Goal: Book appointment/travel/reservation

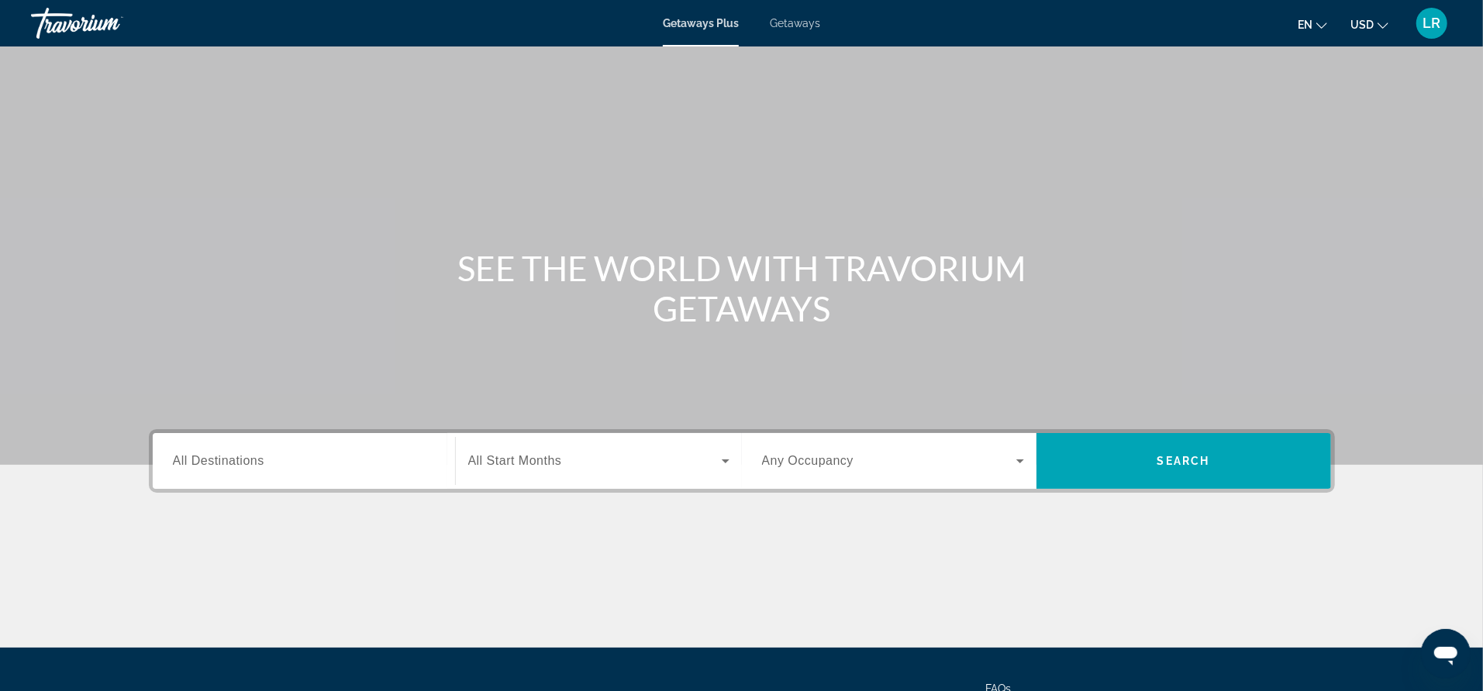
click at [801, 19] on span "Getaways" at bounding box center [795, 23] width 50 height 12
click at [223, 454] on span "All Destinations" at bounding box center [218, 460] width 91 height 13
click at [223, 453] on input "Destination All Destinations" at bounding box center [304, 462] width 262 height 19
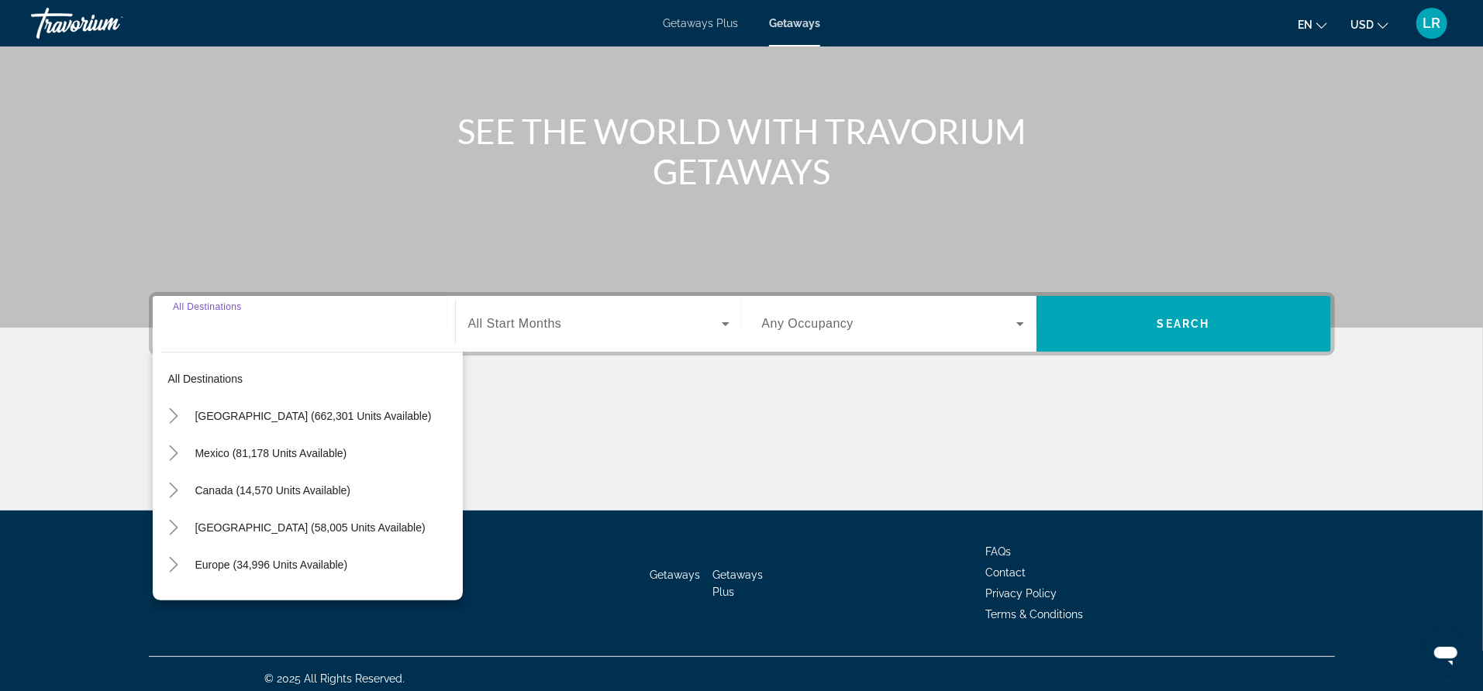
scroll to position [146, 0]
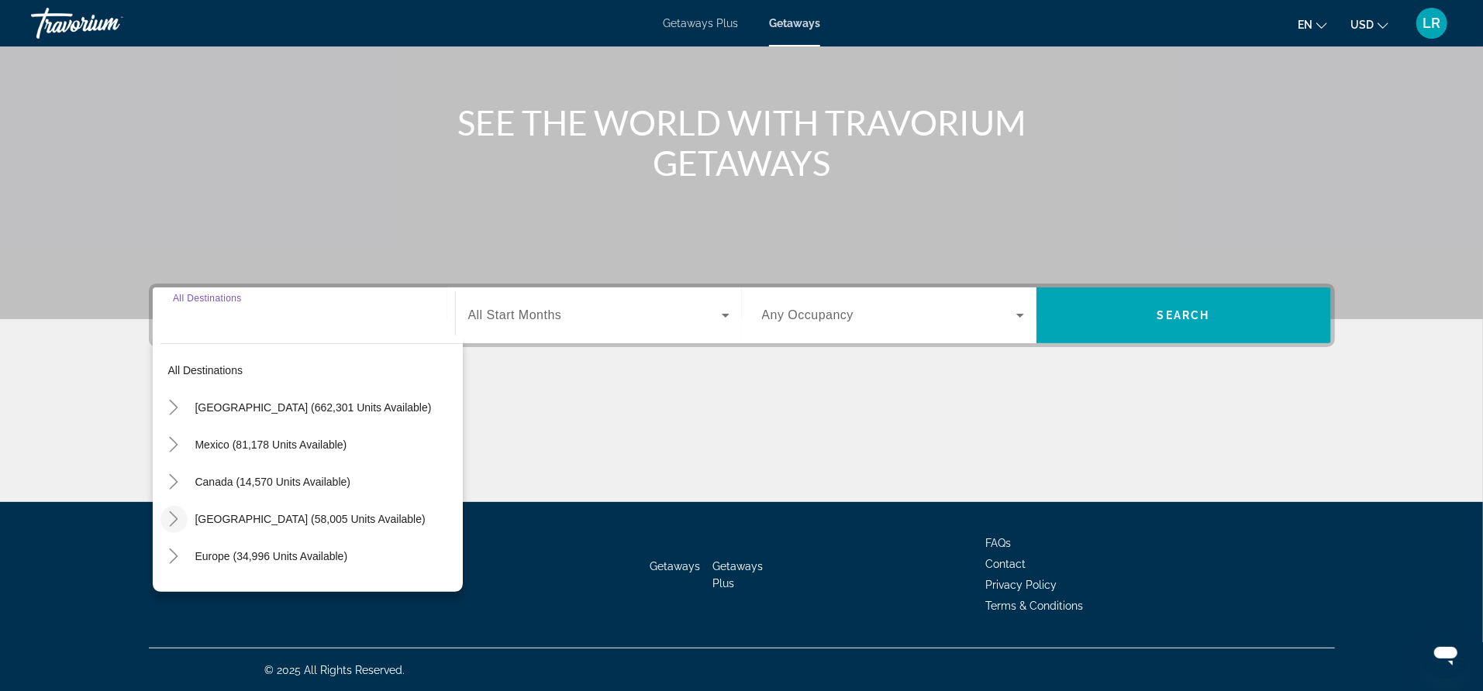
click at [181, 518] on icon "Toggle Caribbean & Atlantic Islands (58,005 units available)" at bounding box center [173, 518] width 15 height 15
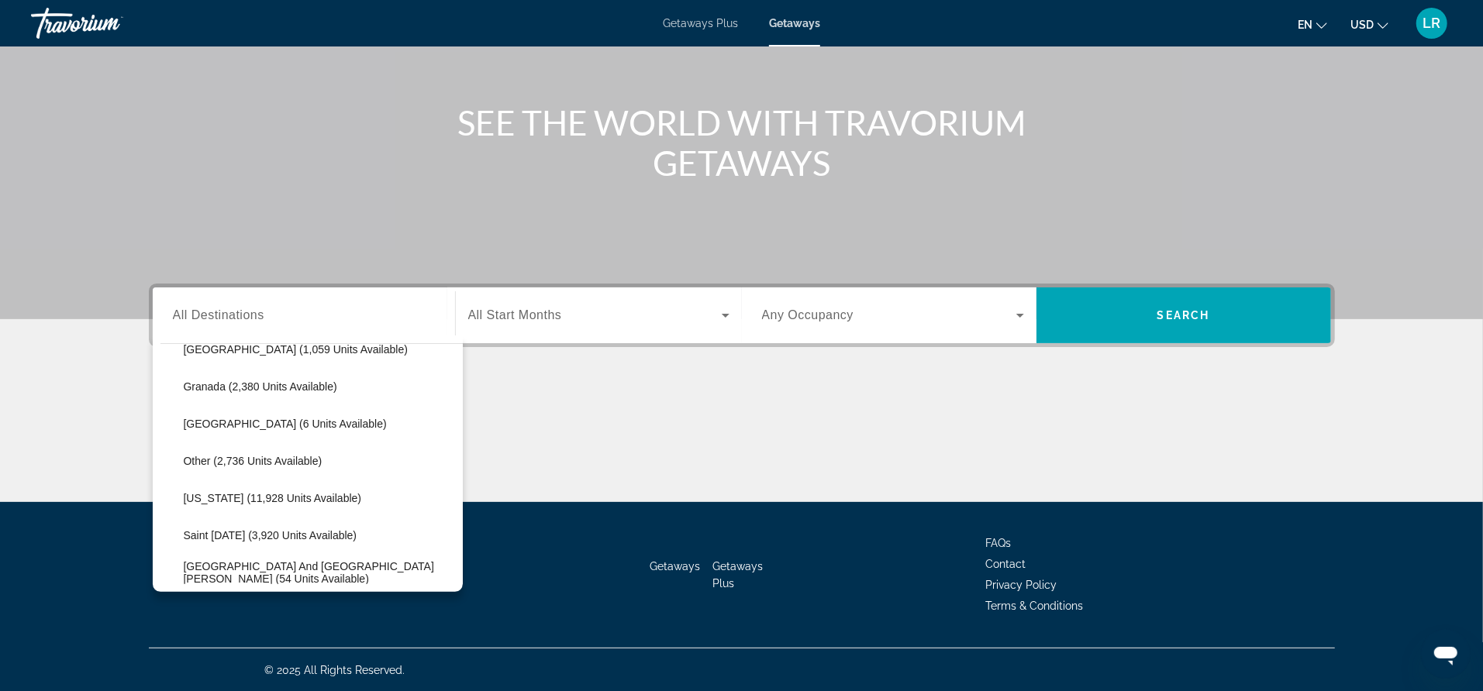
scroll to position [358, 0]
click at [297, 571] on span "Sint Maarten and Saint Martin (54 units available)" at bounding box center [319, 570] width 271 height 25
type input "**********"
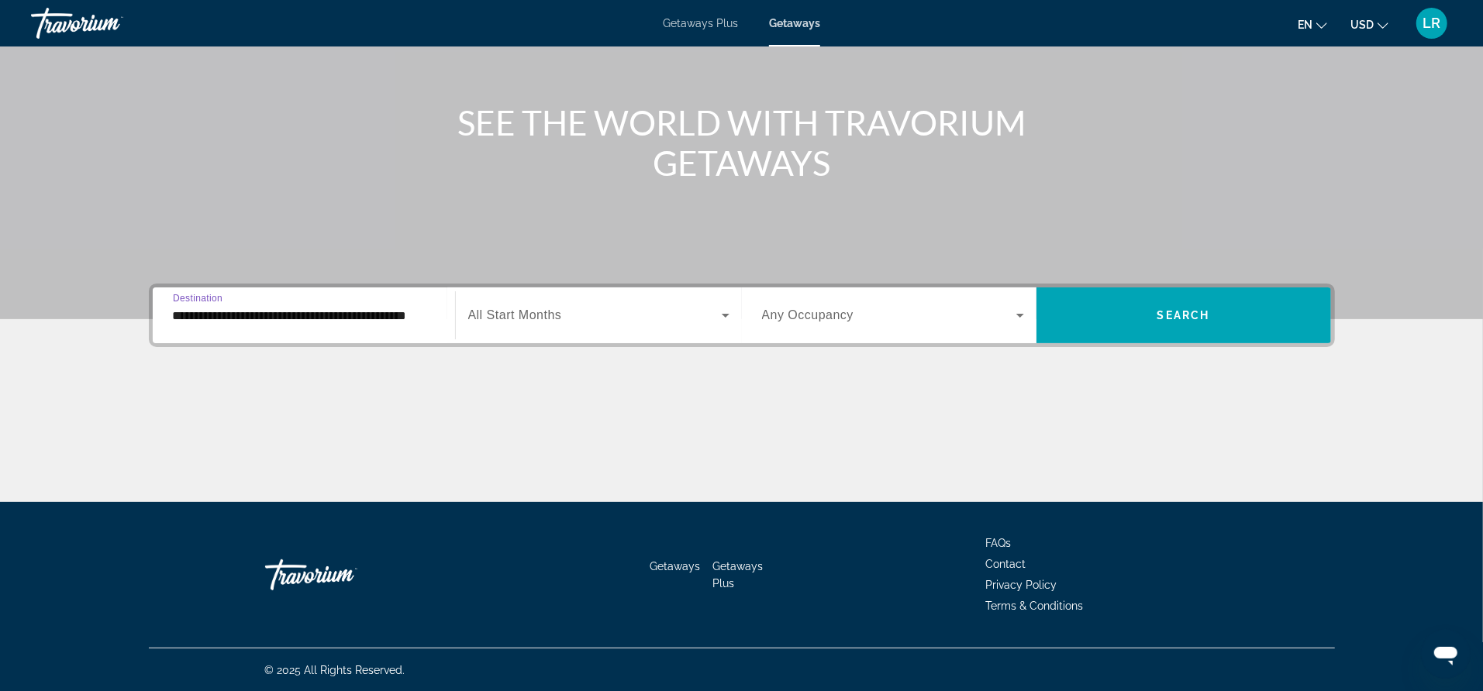
click at [573, 311] on span "Search widget" at bounding box center [594, 315] width 253 height 19
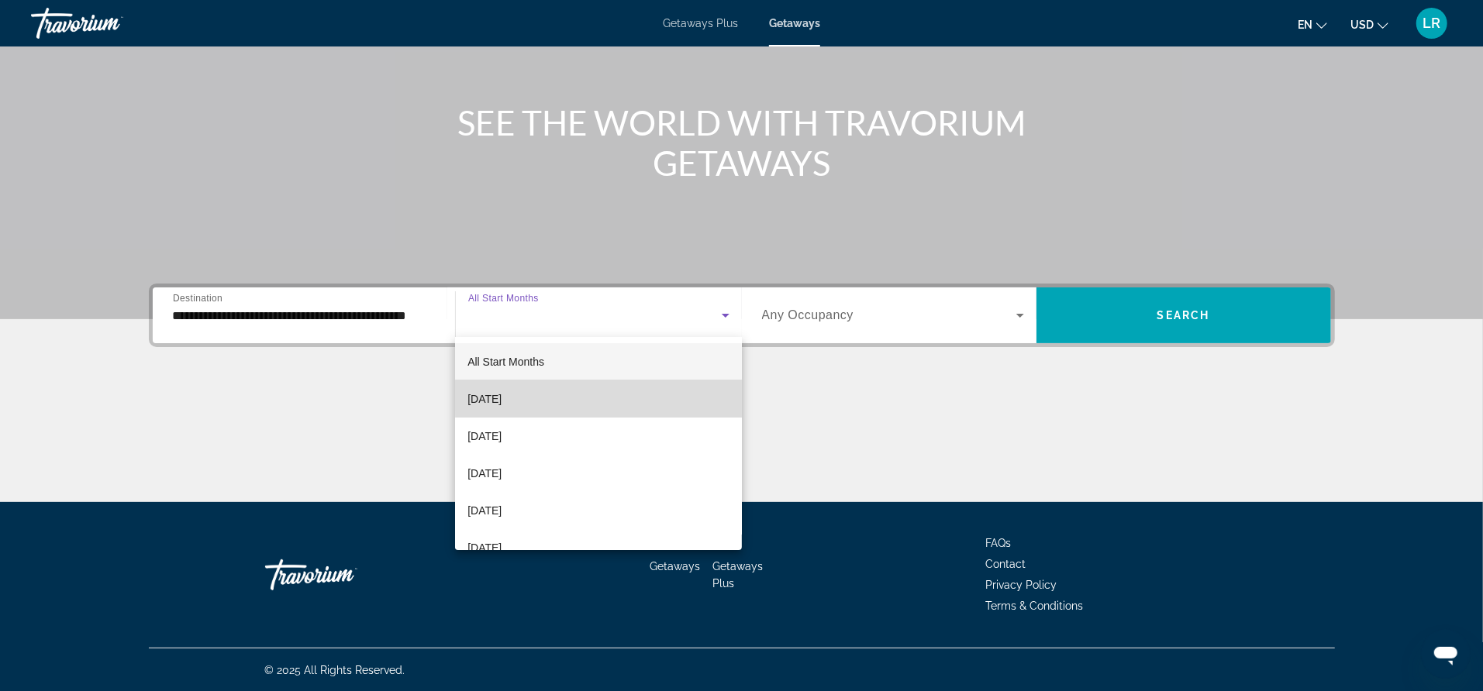
click at [604, 396] on mat-option "[DATE]" at bounding box center [598, 399] width 287 height 37
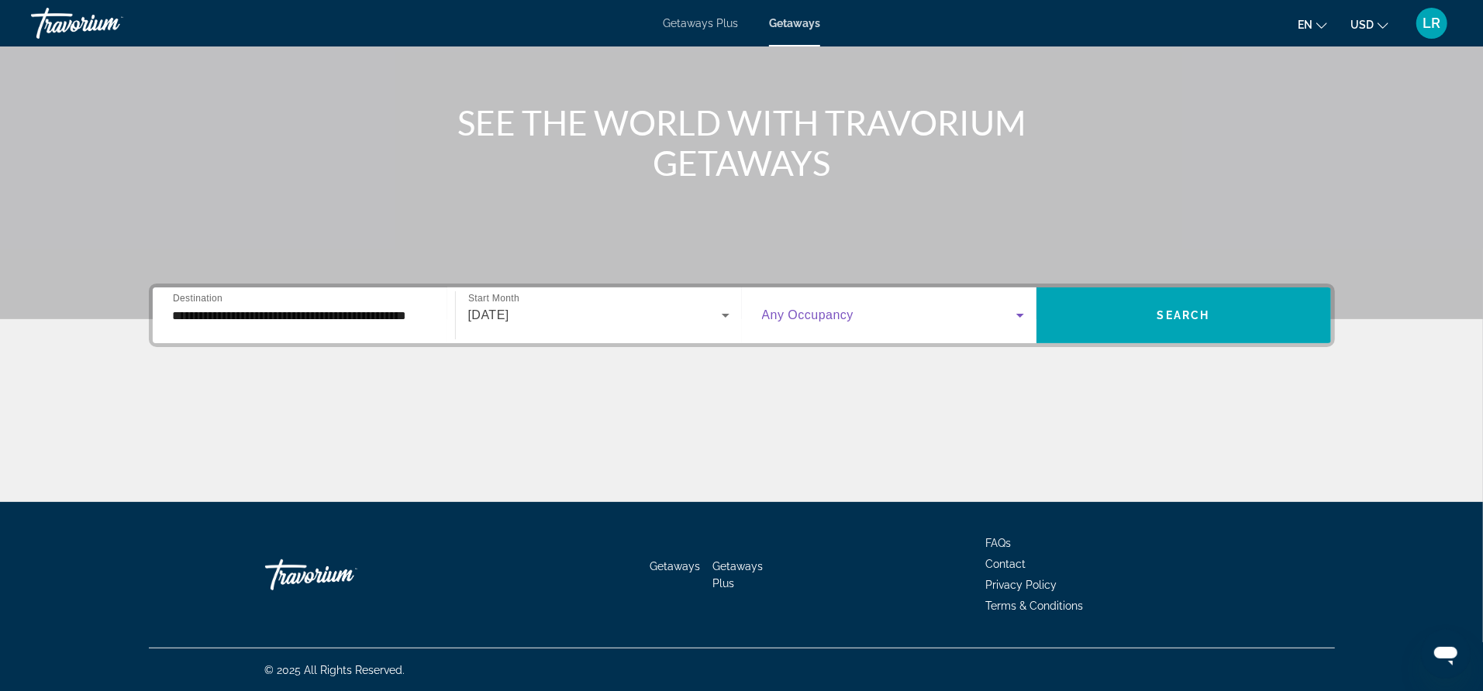
click at [1017, 318] on icon "Search widget" at bounding box center [1020, 315] width 19 height 19
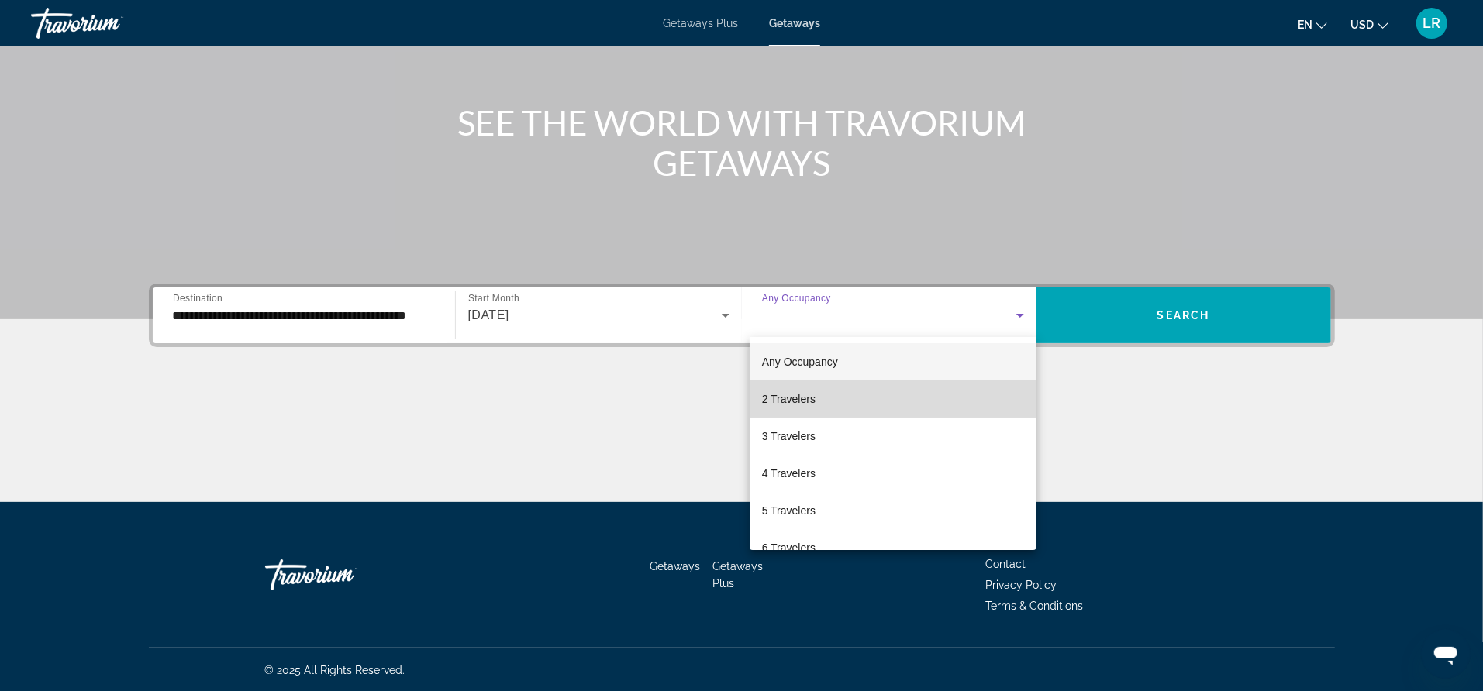
click at [821, 395] on mat-option "2 Travelers" at bounding box center [892, 399] width 287 height 37
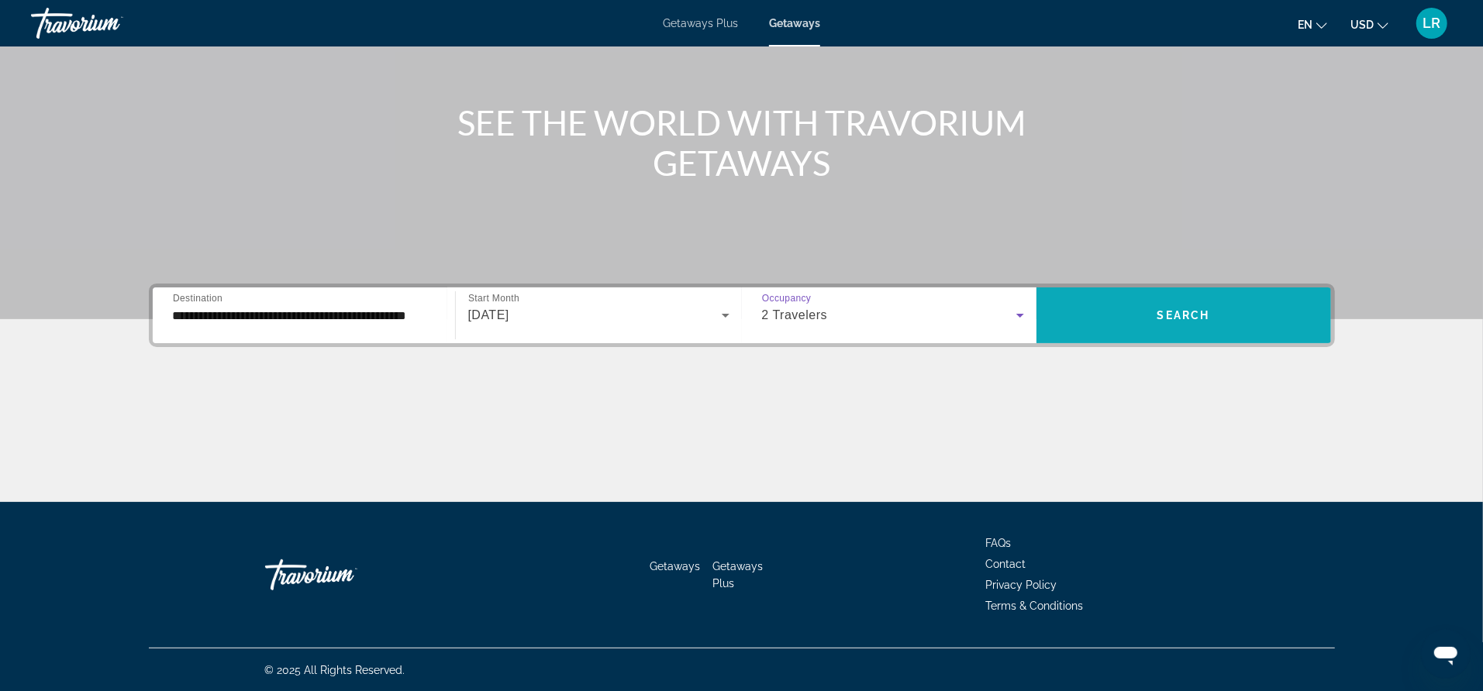
click at [1193, 314] on span "Search" at bounding box center [1183, 315] width 53 height 12
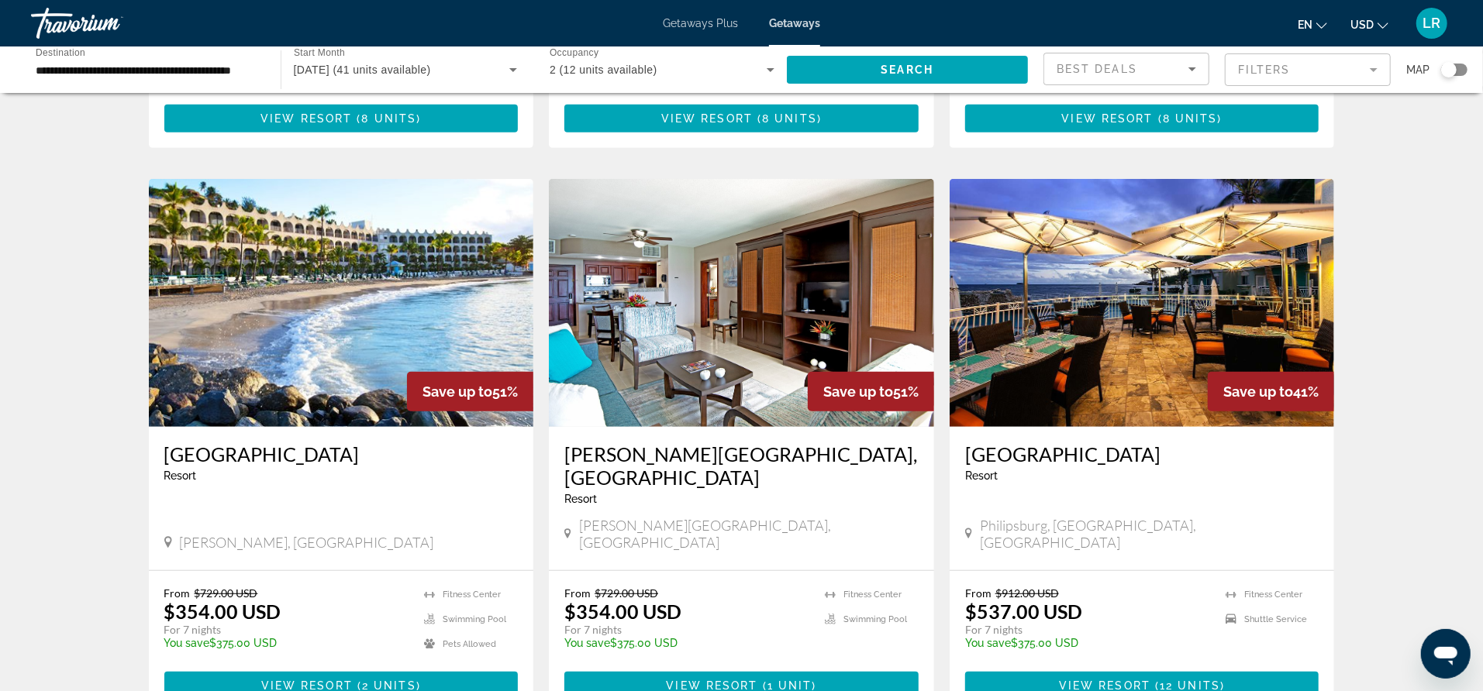
scroll to position [484, 0]
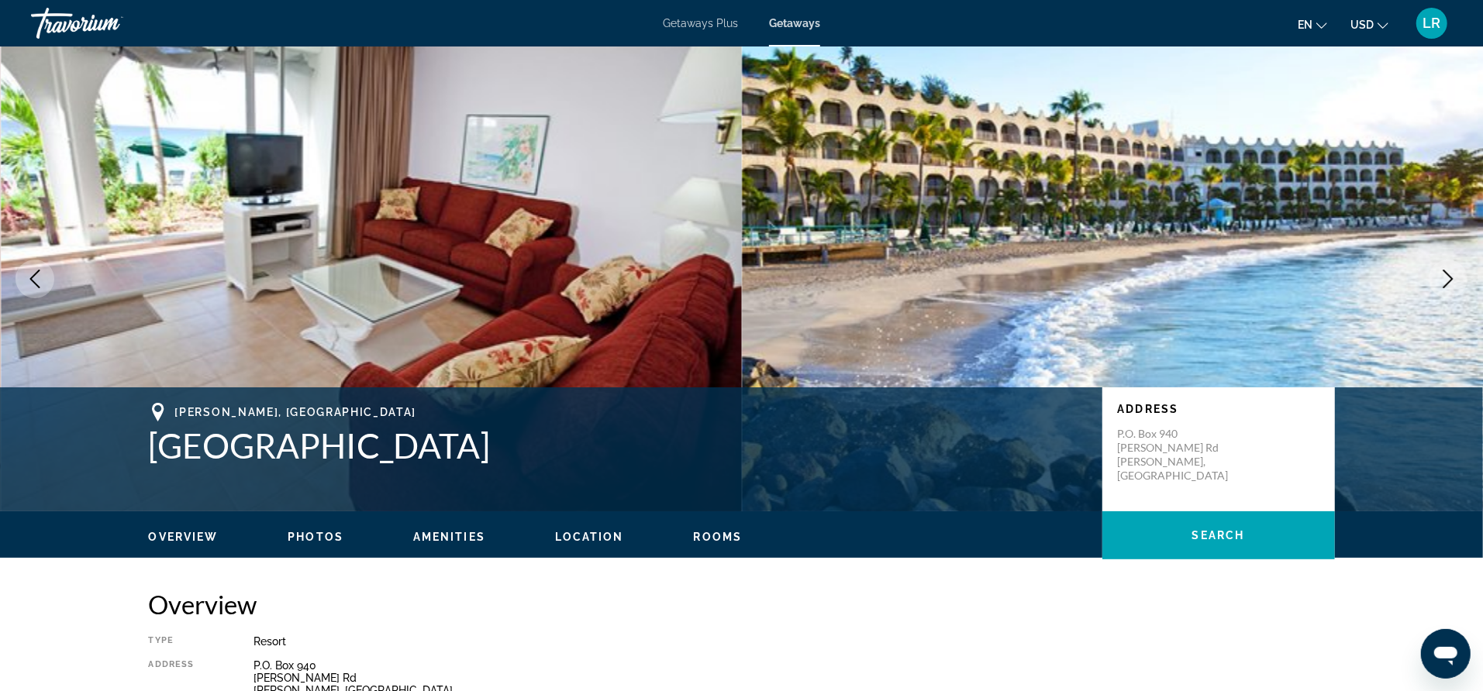
click at [704, 28] on span "Getaways Plus" at bounding box center [700, 23] width 75 height 12
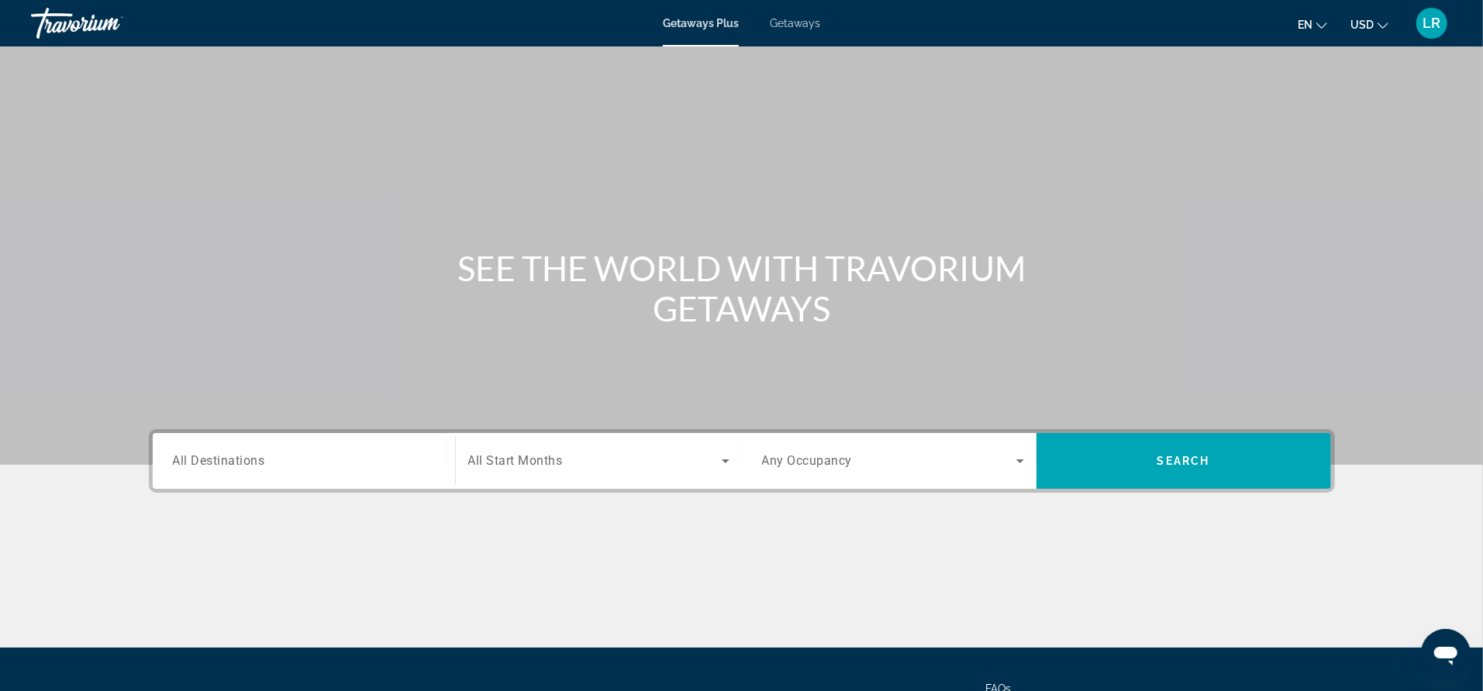
click at [238, 456] on span "All Destinations" at bounding box center [219, 460] width 92 height 15
click at [238, 456] on input "Destination All Destinations" at bounding box center [304, 462] width 262 height 19
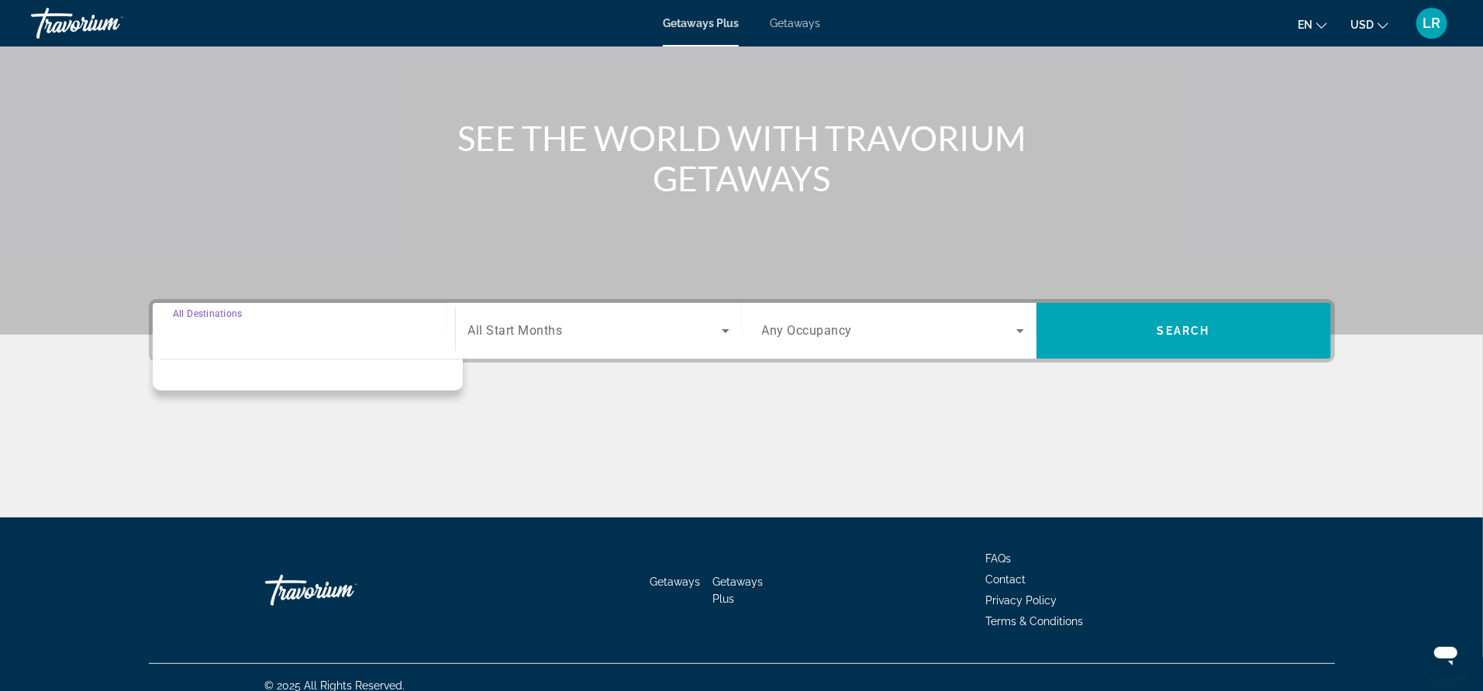
scroll to position [146, 0]
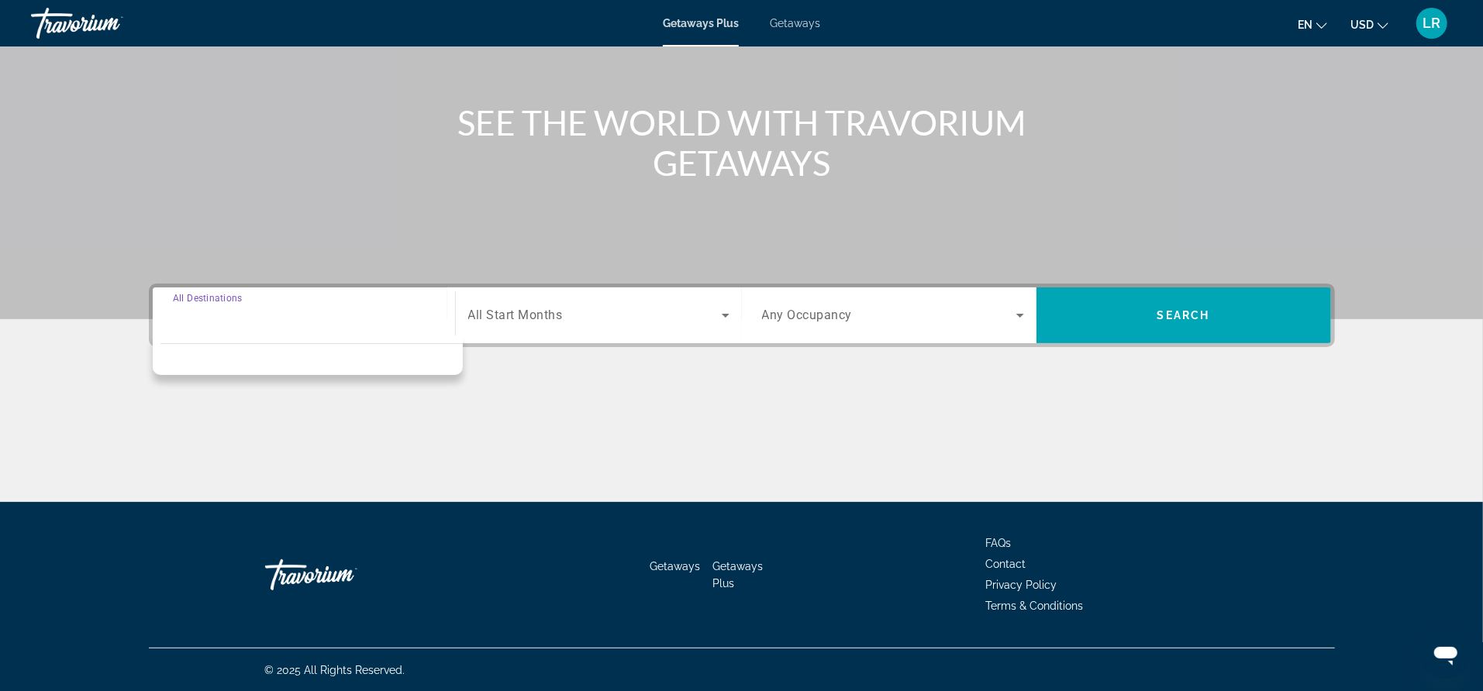
click at [200, 309] on input "Destination All Destinations" at bounding box center [304, 316] width 262 height 19
click at [127, 374] on div "Destination All Destinations Start Month All Start Months Occupancy Any Occupan…" at bounding box center [742, 393] width 1248 height 219
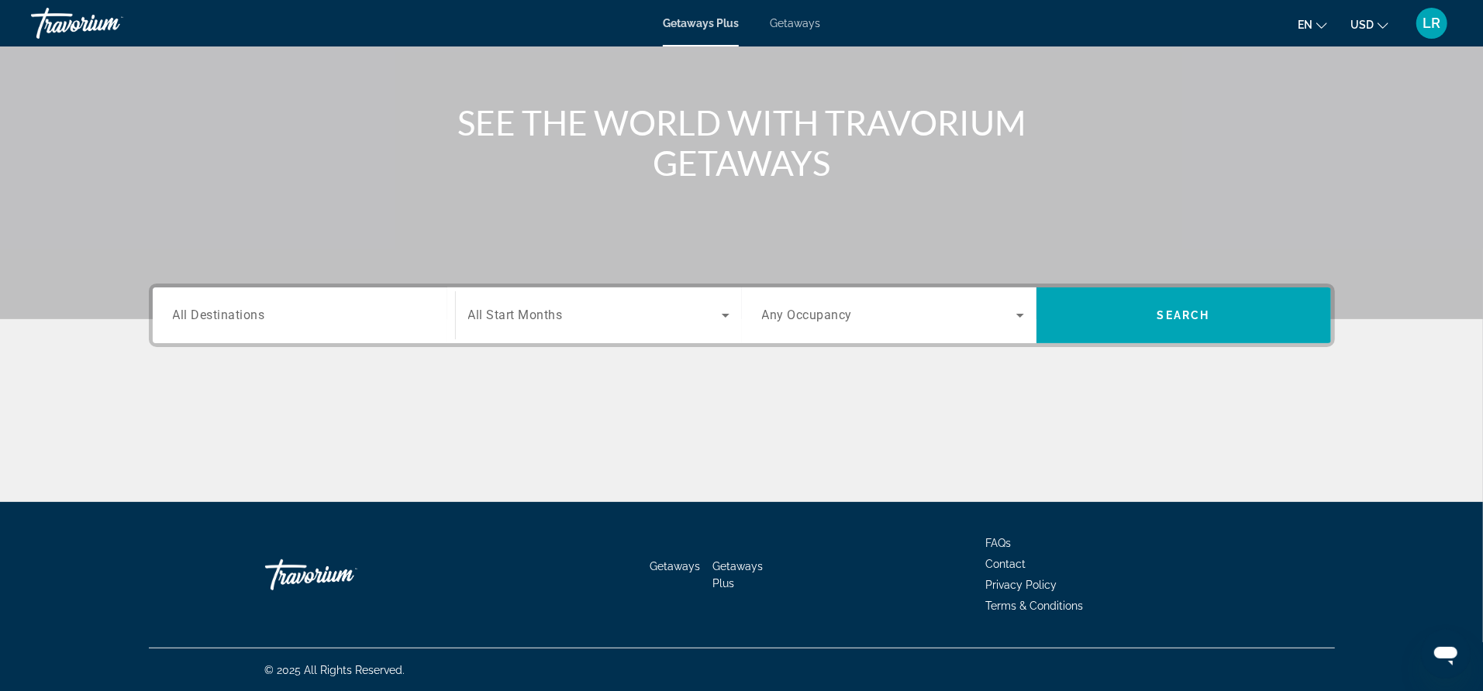
click at [208, 322] on input "Destination All Destinations" at bounding box center [304, 316] width 262 height 19
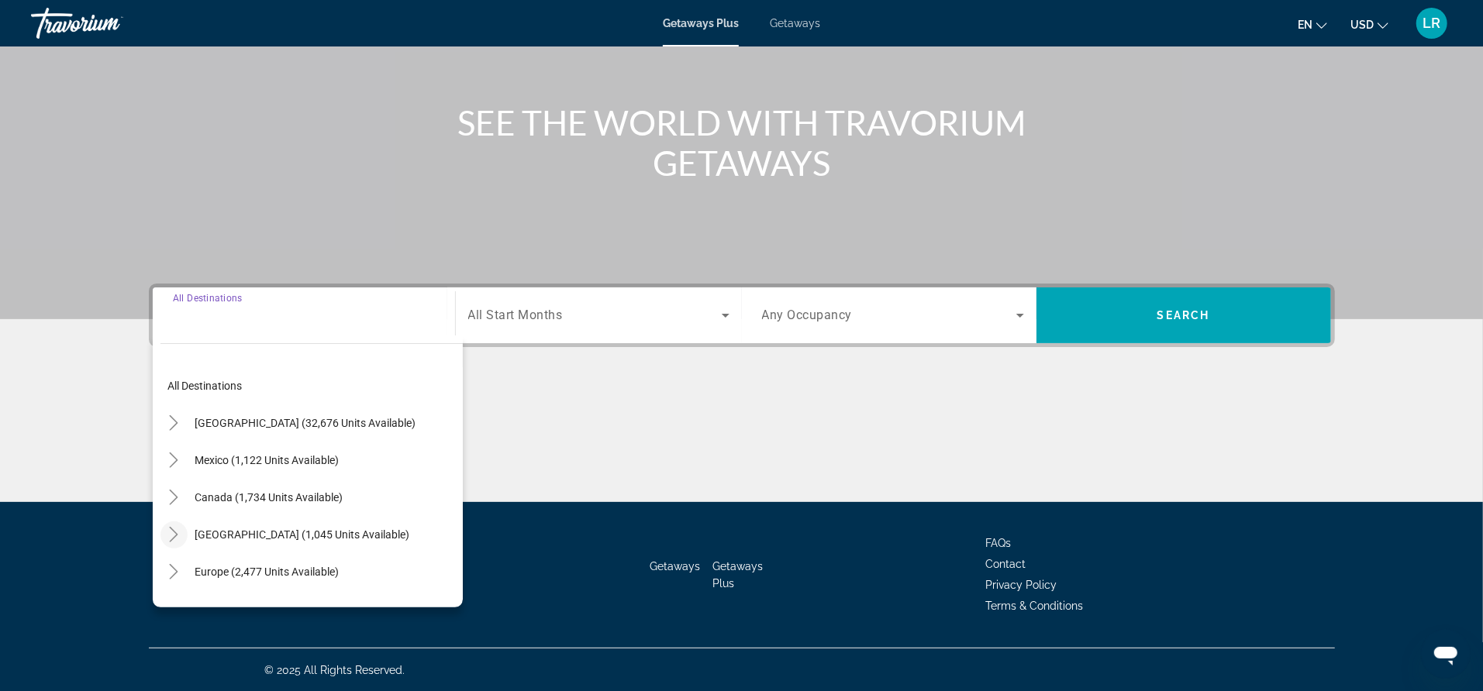
click at [175, 536] on icon "Toggle Caribbean & Atlantic Islands (1,045 units available)" at bounding box center [174, 534] width 9 height 15
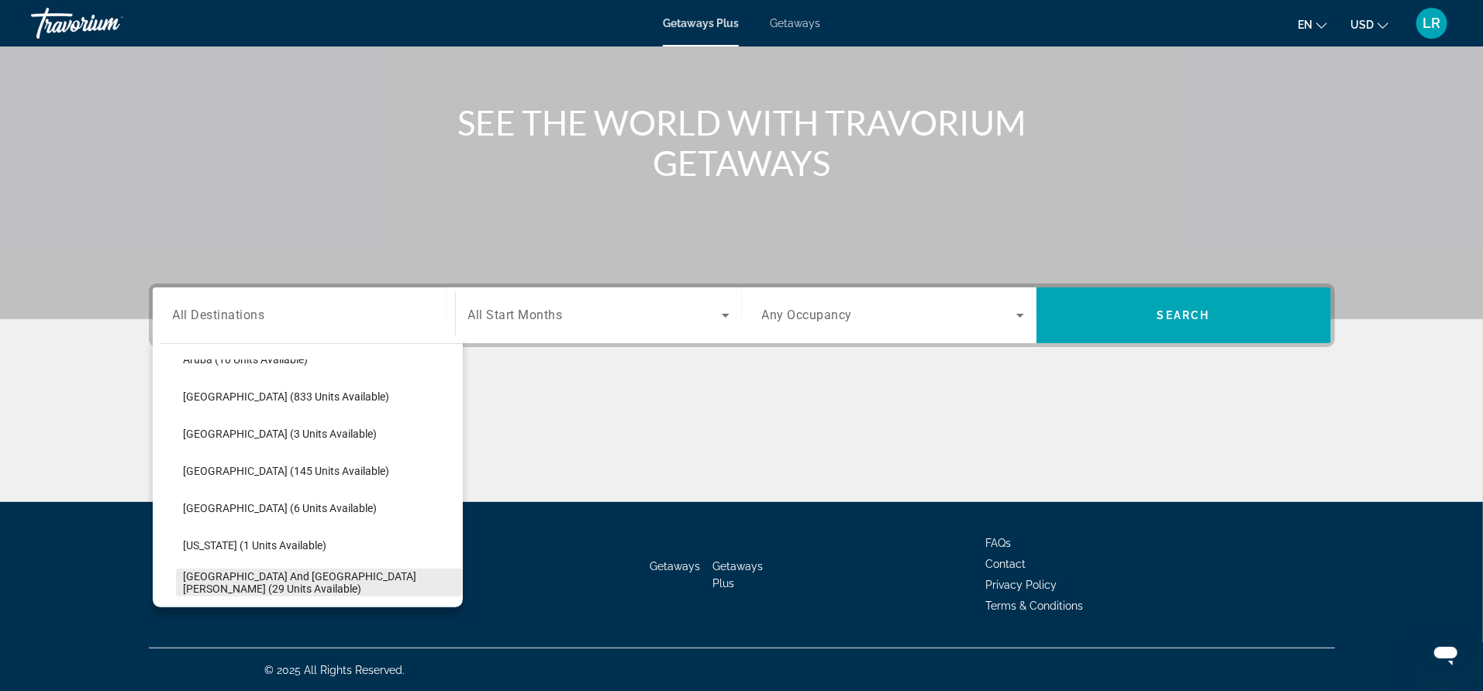
scroll to position [253, 0]
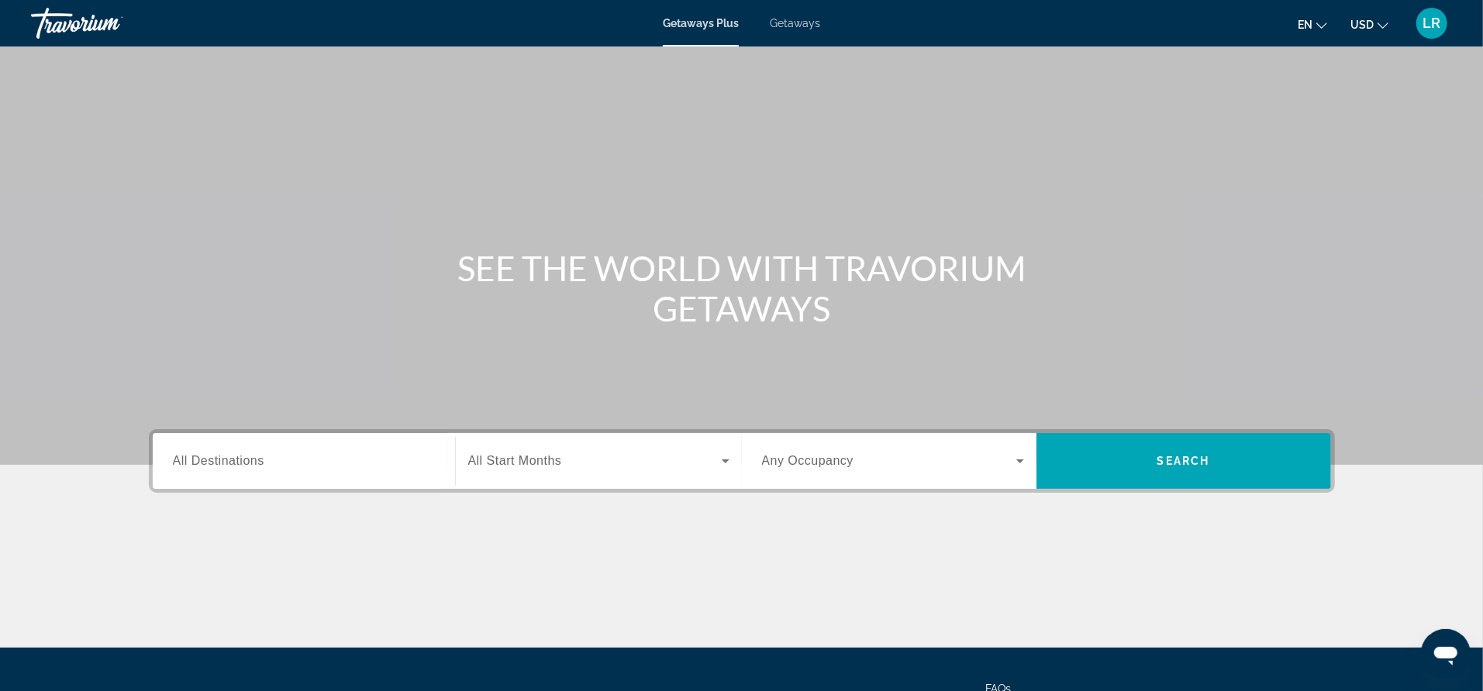
click at [214, 459] on span "All Destinations" at bounding box center [218, 460] width 91 height 13
click at [214, 459] on input "Destination All Destinations" at bounding box center [304, 462] width 262 height 19
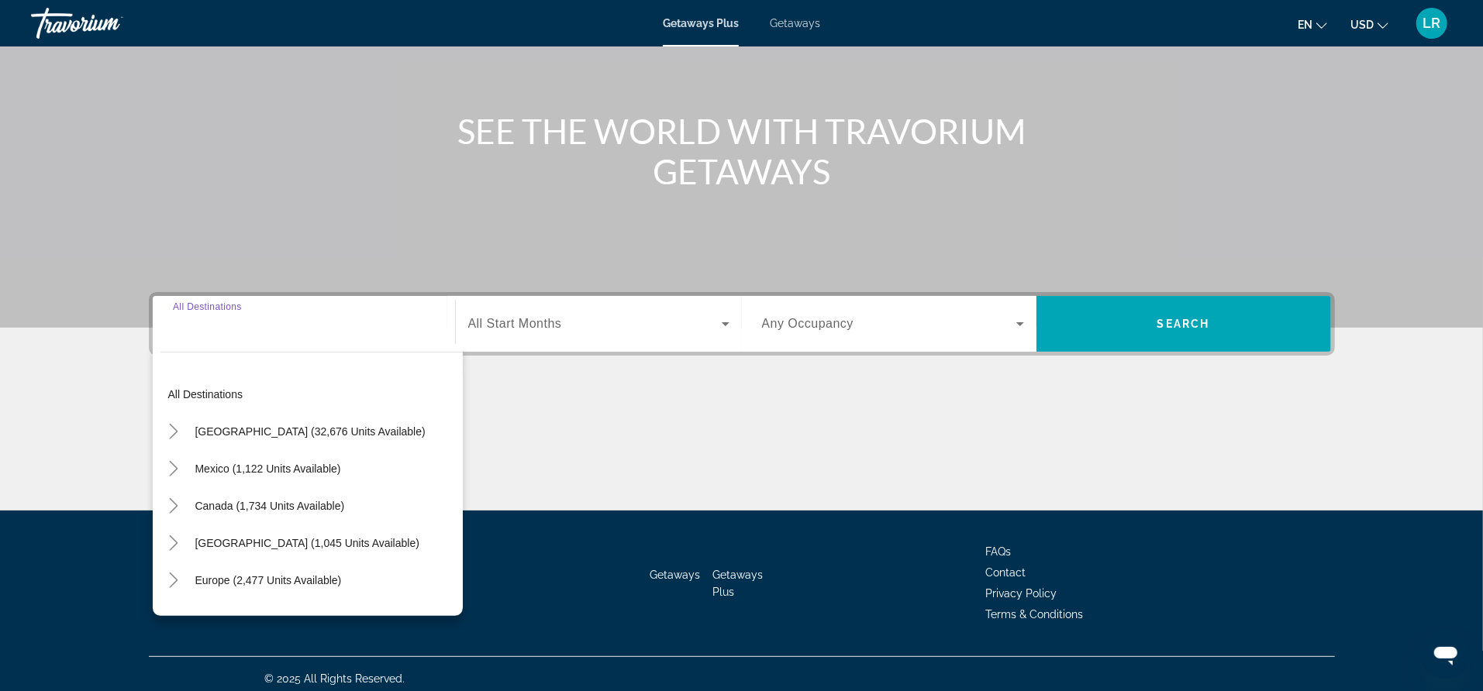
scroll to position [146, 0]
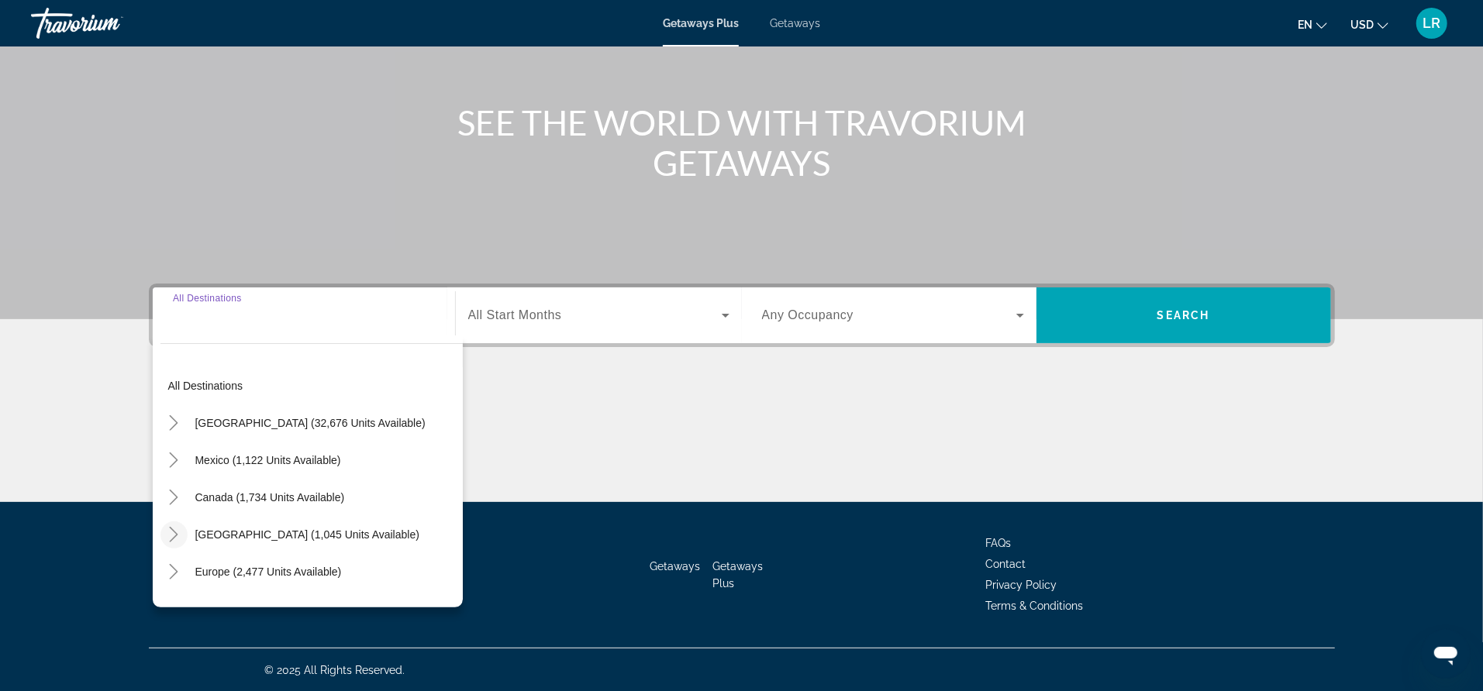
click at [175, 536] on icon "Toggle Caribbean & Atlantic Islands (1,045 units available)" at bounding box center [174, 534] width 9 height 15
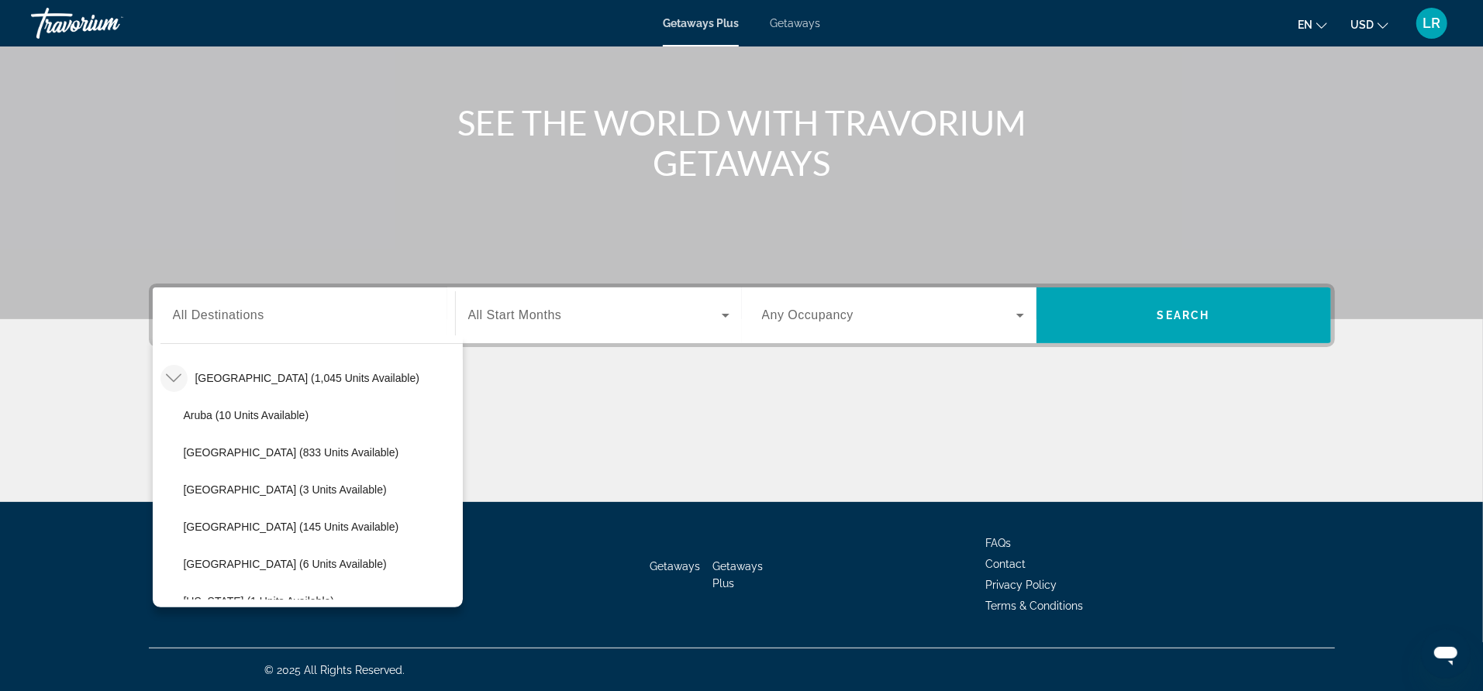
click at [728, 315] on icon "Search widget" at bounding box center [725, 315] width 19 height 19
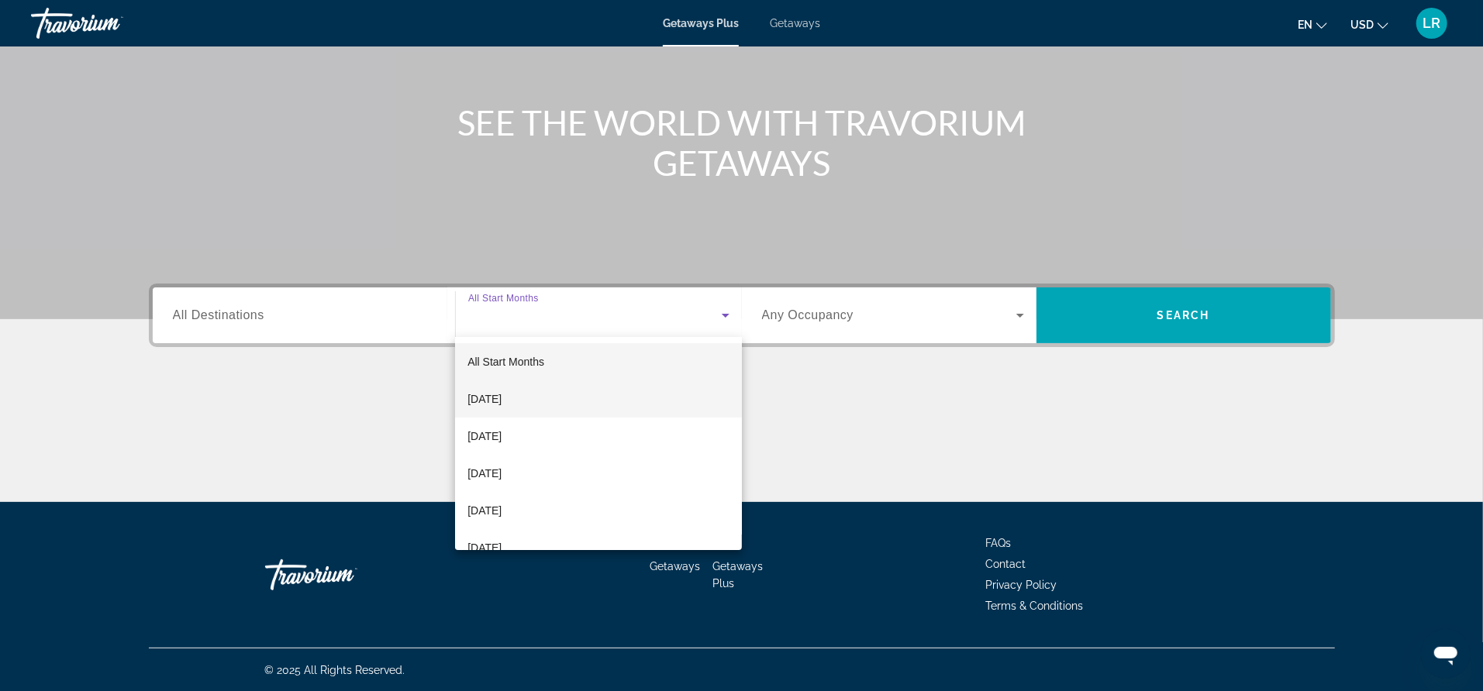
click at [501, 394] on span "[DATE]" at bounding box center [484, 399] width 34 height 19
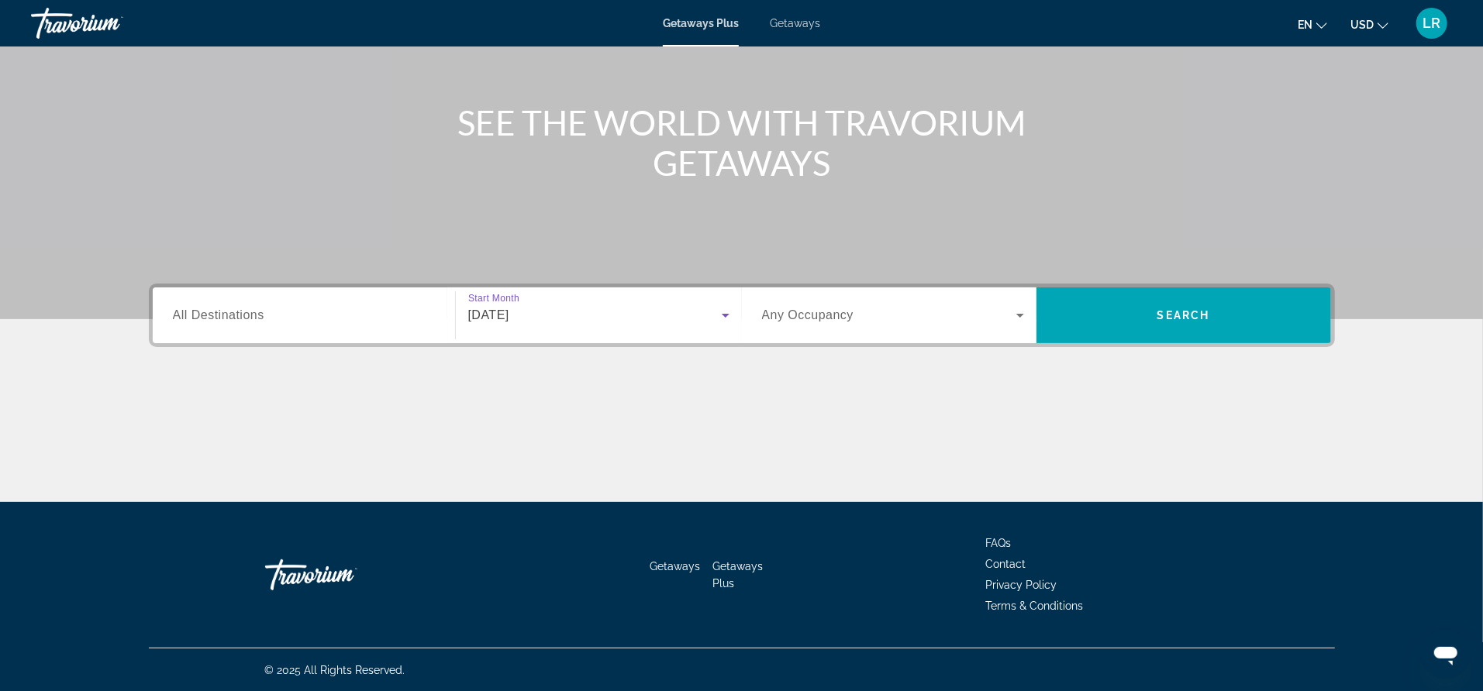
click at [188, 312] on span "All Destinations" at bounding box center [218, 314] width 91 height 13
click at [188, 312] on input "Destination All Destinations" at bounding box center [304, 316] width 262 height 19
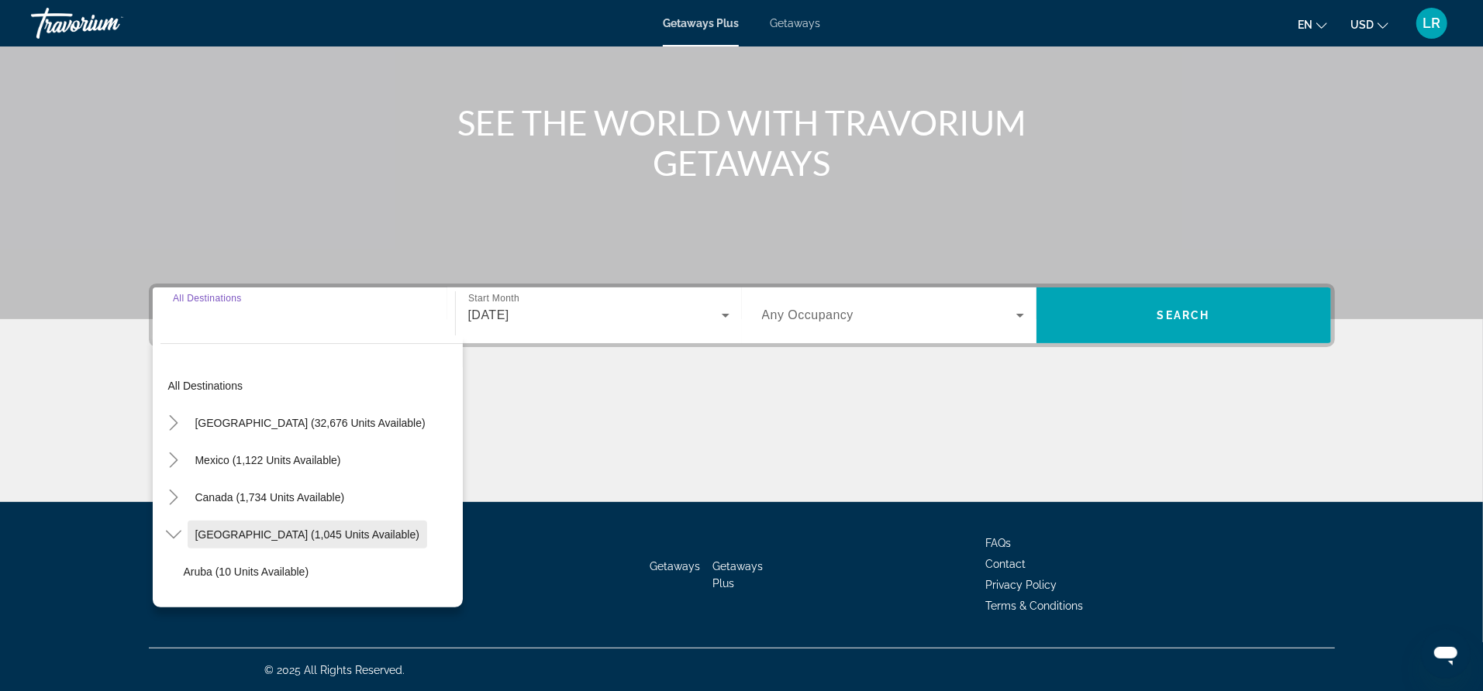
click at [193, 539] on span "Search widget" at bounding box center [307, 534] width 239 height 37
type input "**********"
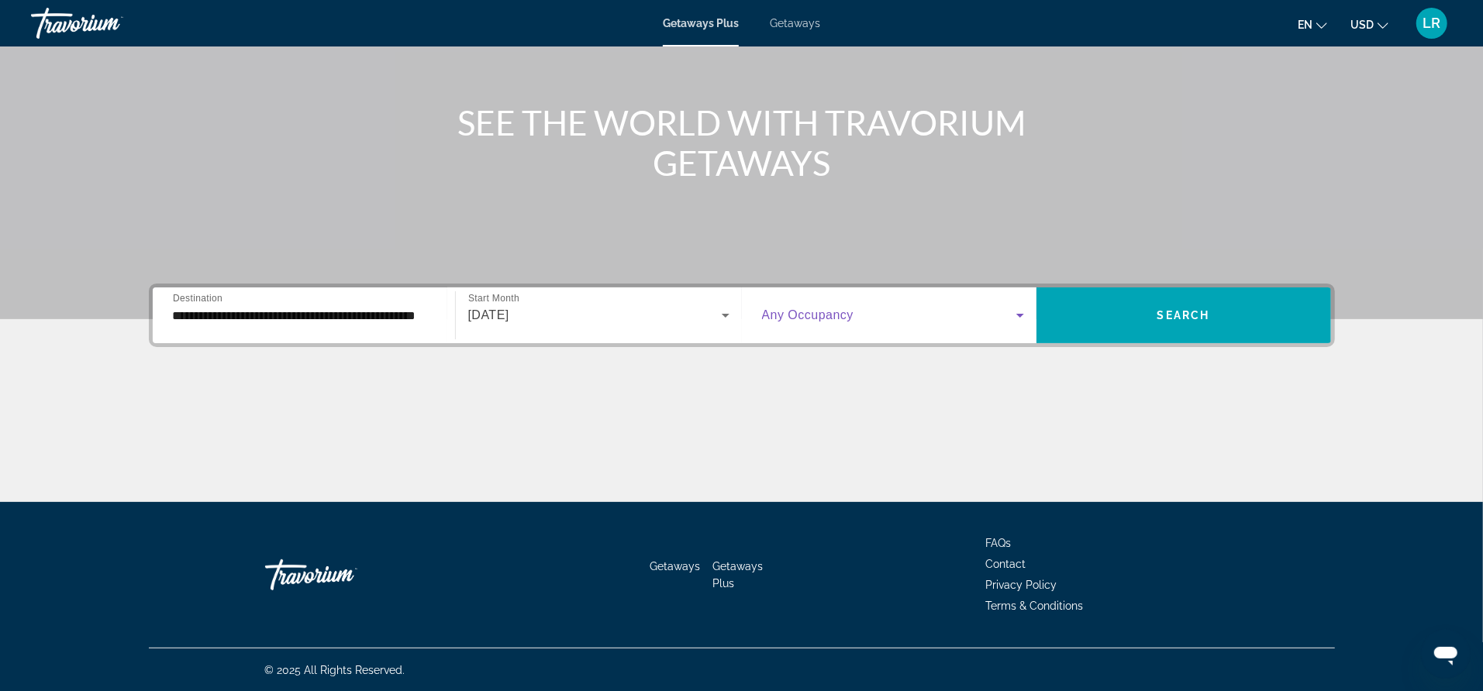
click at [1026, 314] on icon "Search widget" at bounding box center [1020, 315] width 19 height 19
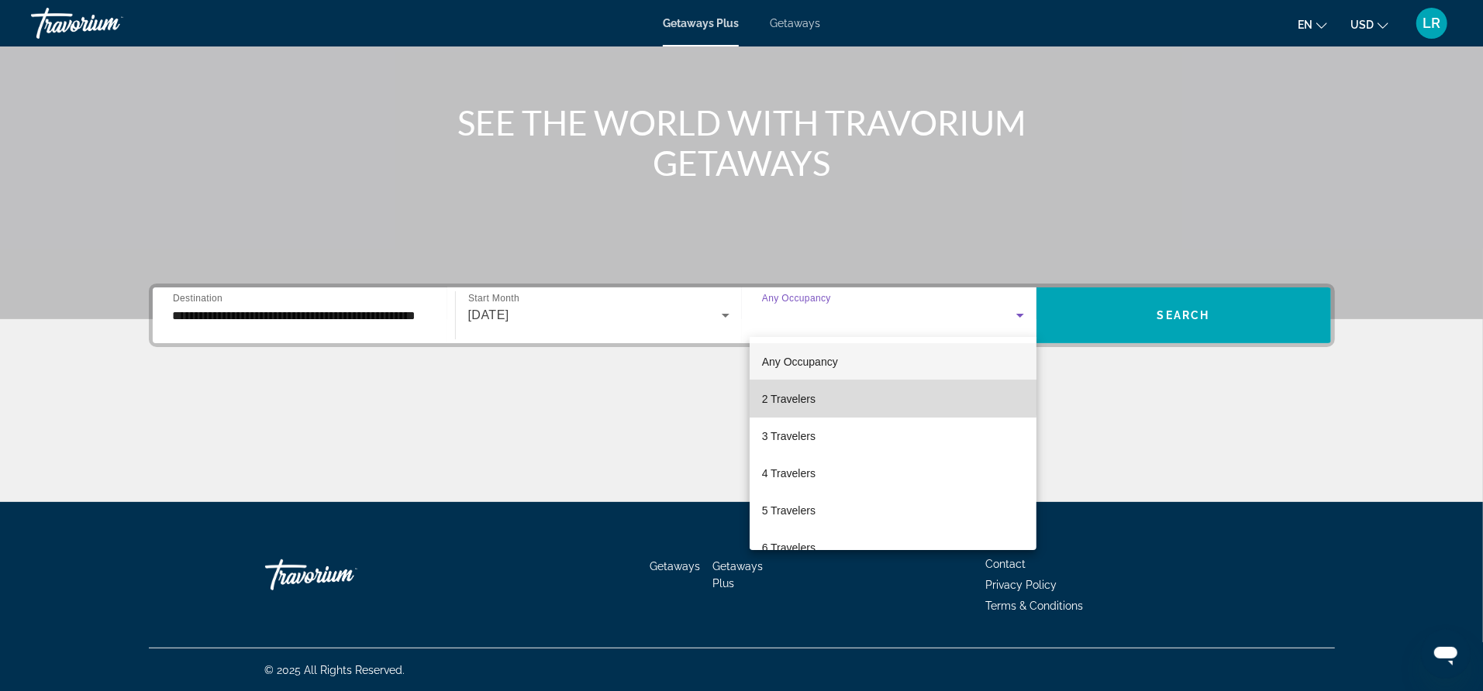
click at [801, 398] on span "2 Travelers" at bounding box center [788, 399] width 53 height 19
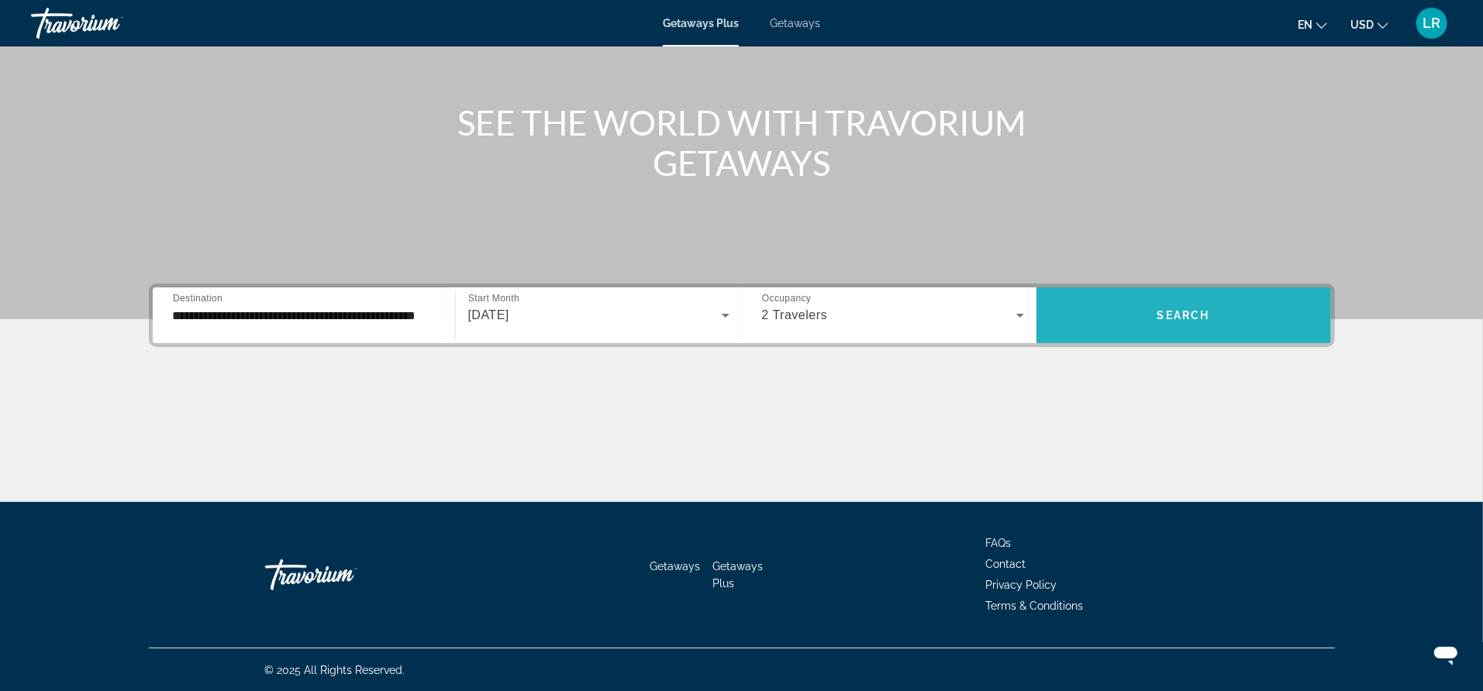
click at [1165, 311] on span "Search" at bounding box center [1183, 315] width 53 height 12
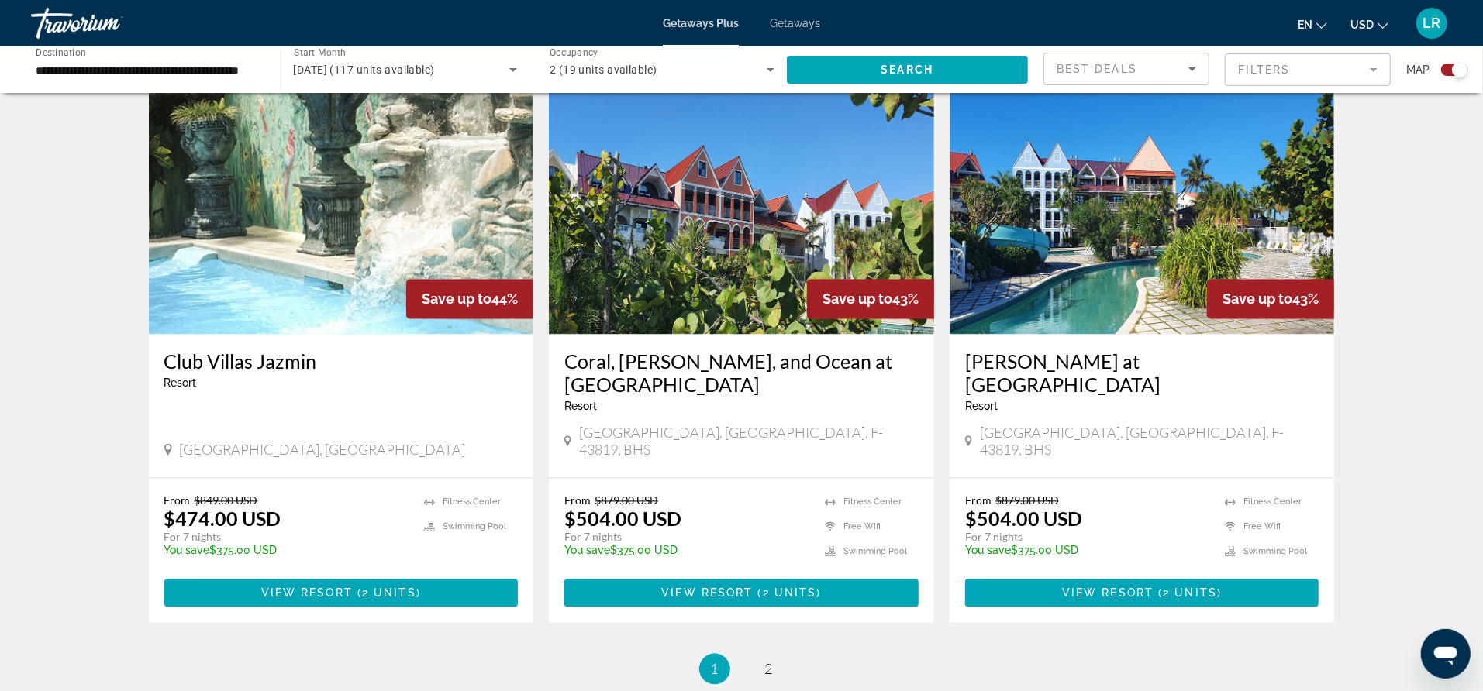
scroll to position [2185, 0]
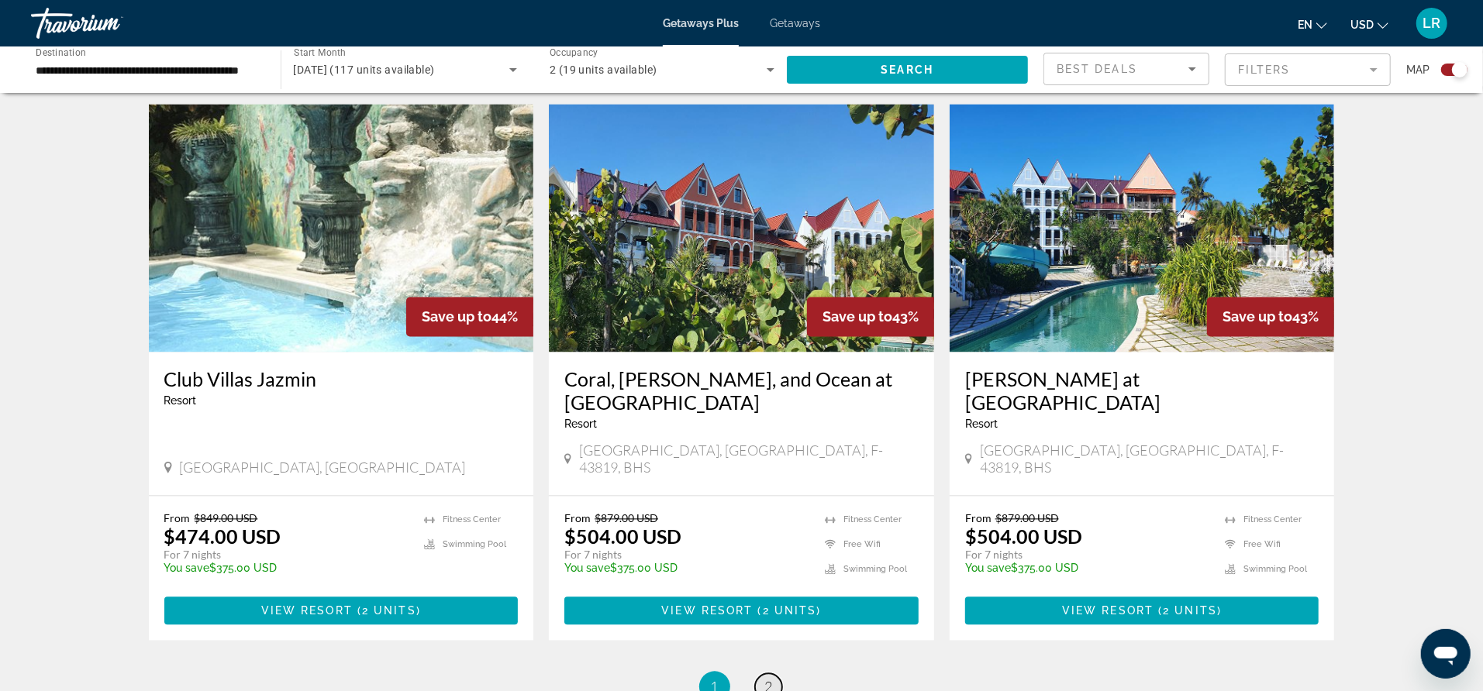
click at [770, 679] on span "2" at bounding box center [769, 687] width 8 height 17
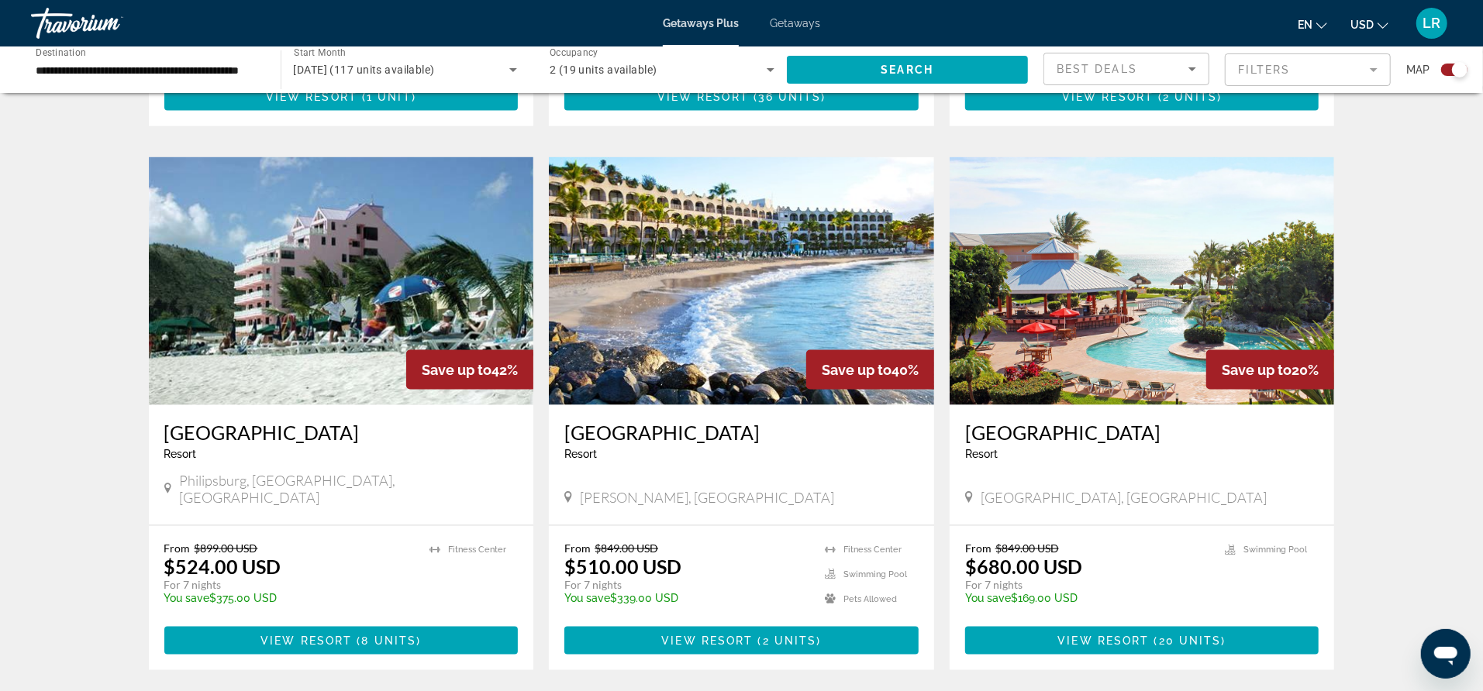
scroll to position [1534, 0]
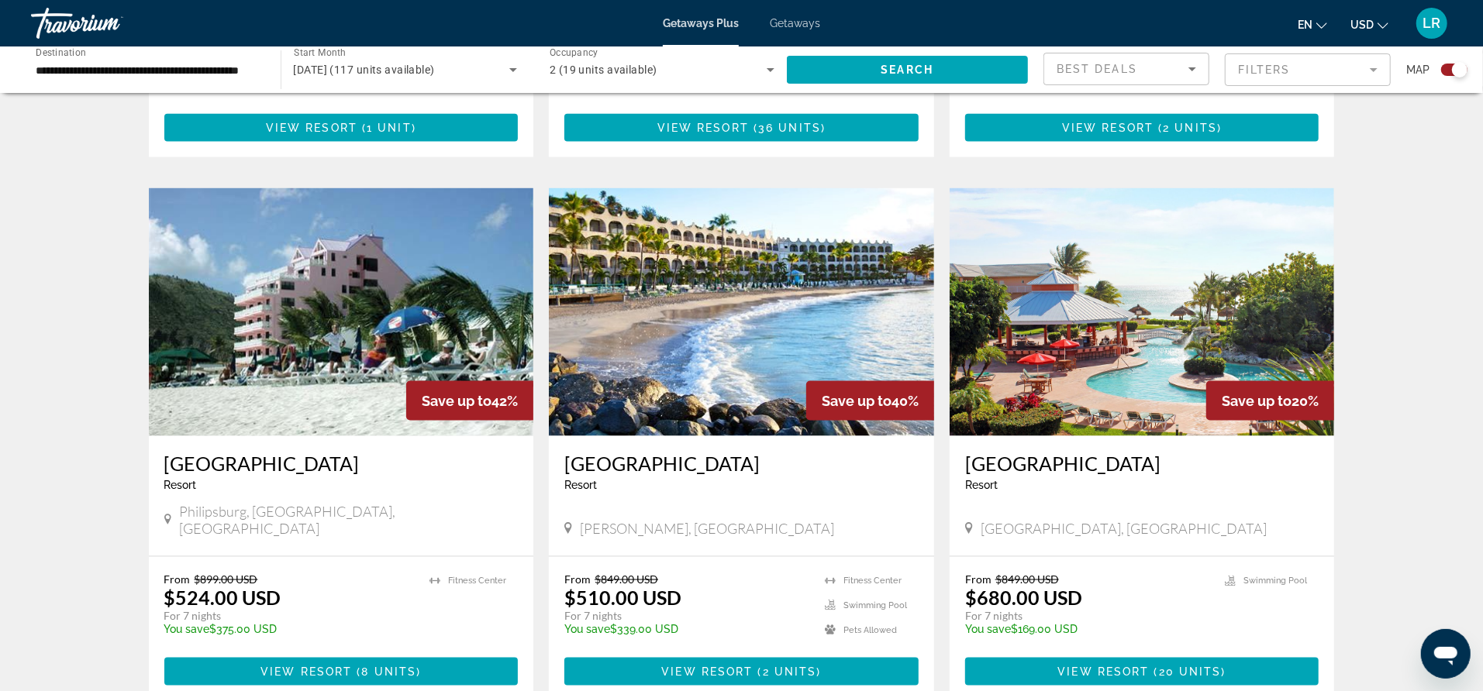
click at [715, 225] on img "Main content" at bounding box center [741, 312] width 385 height 248
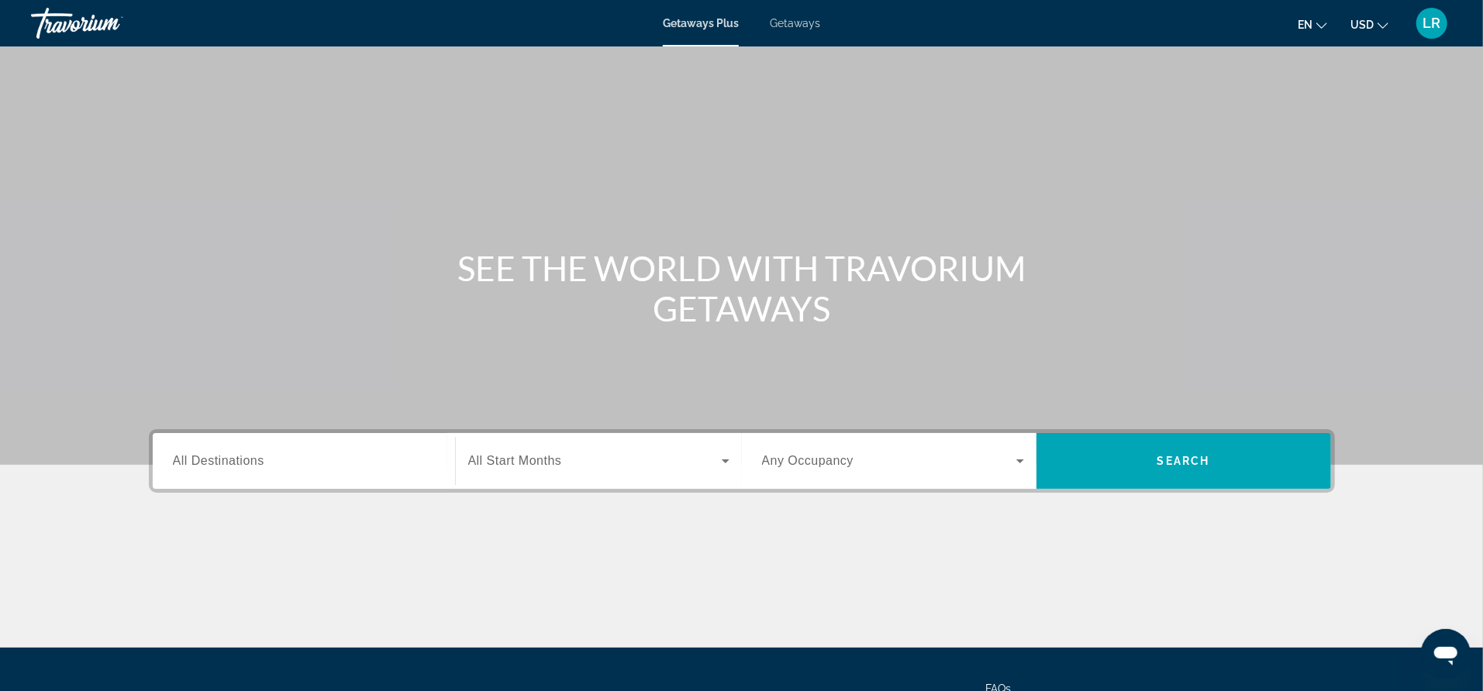
click at [239, 463] on span "All Destinations" at bounding box center [218, 460] width 91 height 13
click at [239, 463] on input "Destination All Destinations" at bounding box center [304, 462] width 262 height 19
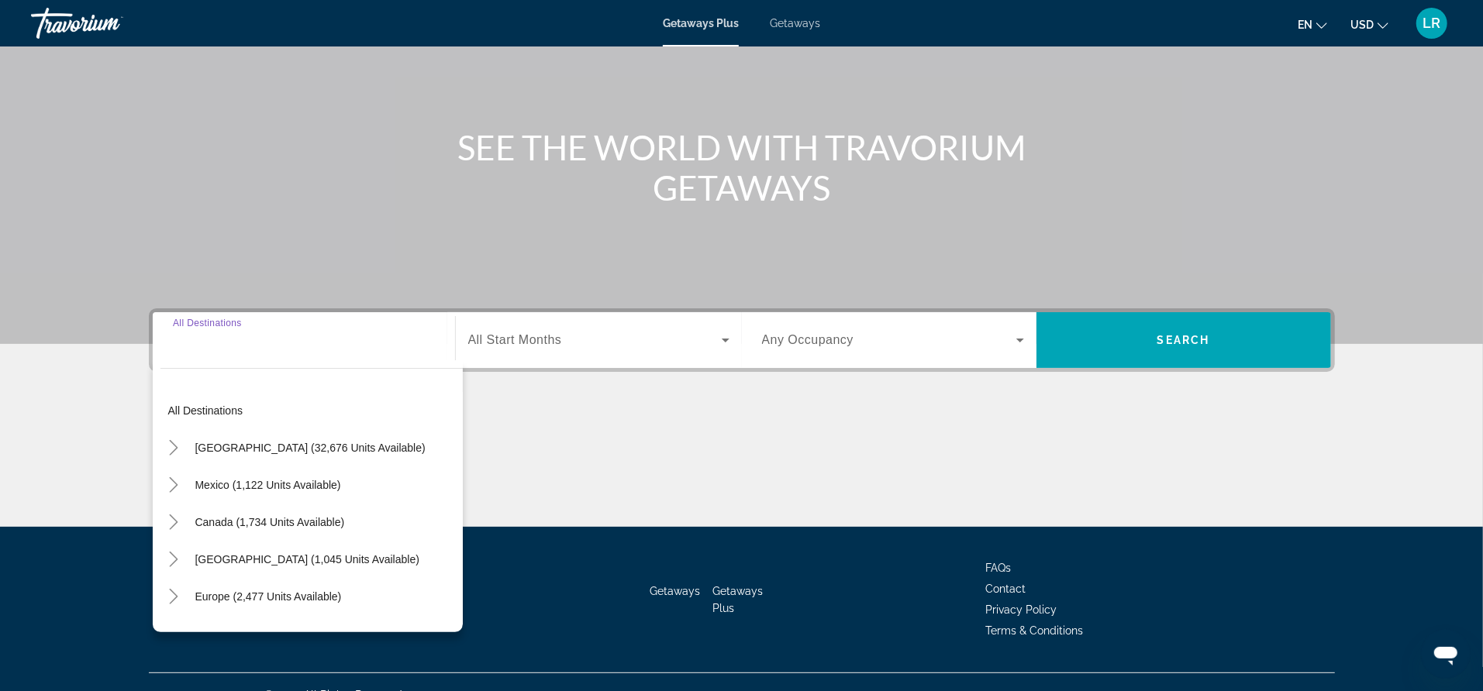
scroll to position [146, 0]
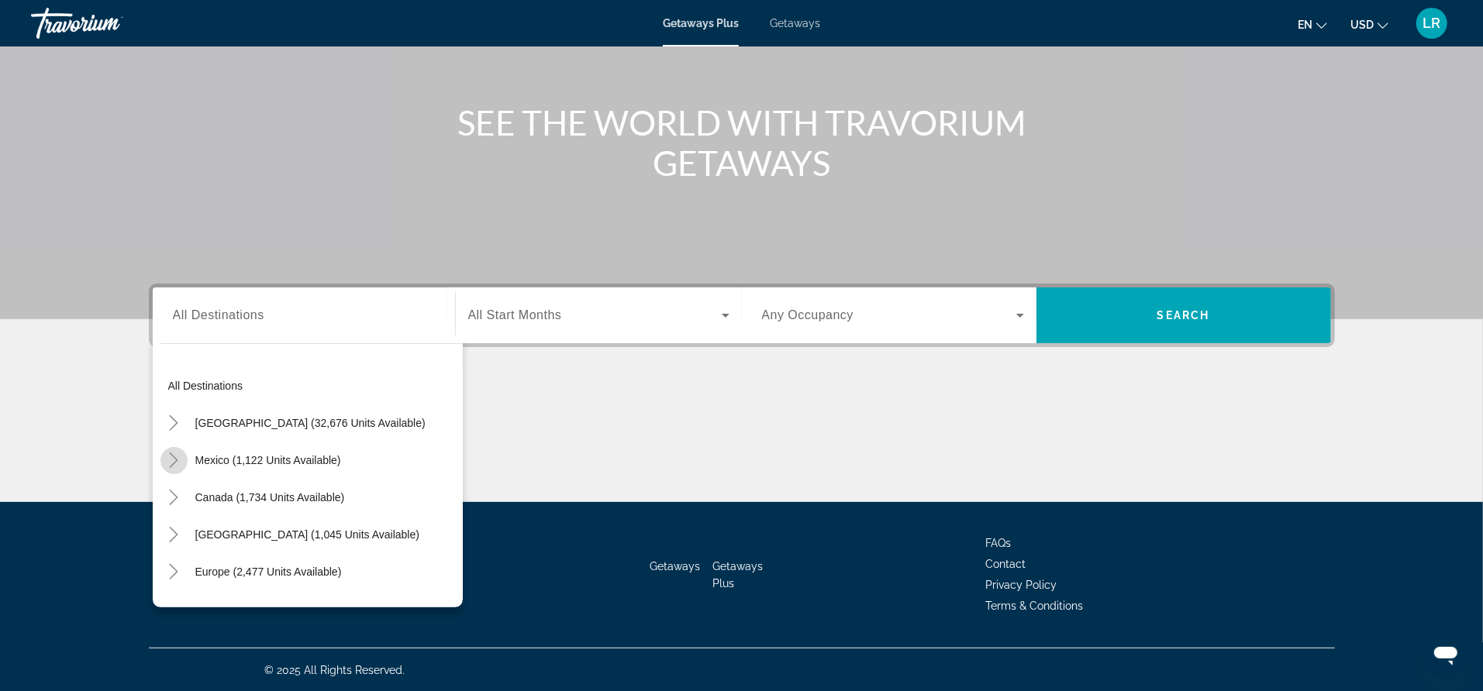
click at [175, 462] on icon "Toggle Mexico (1,122 units available)" at bounding box center [173, 460] width 15 height 15
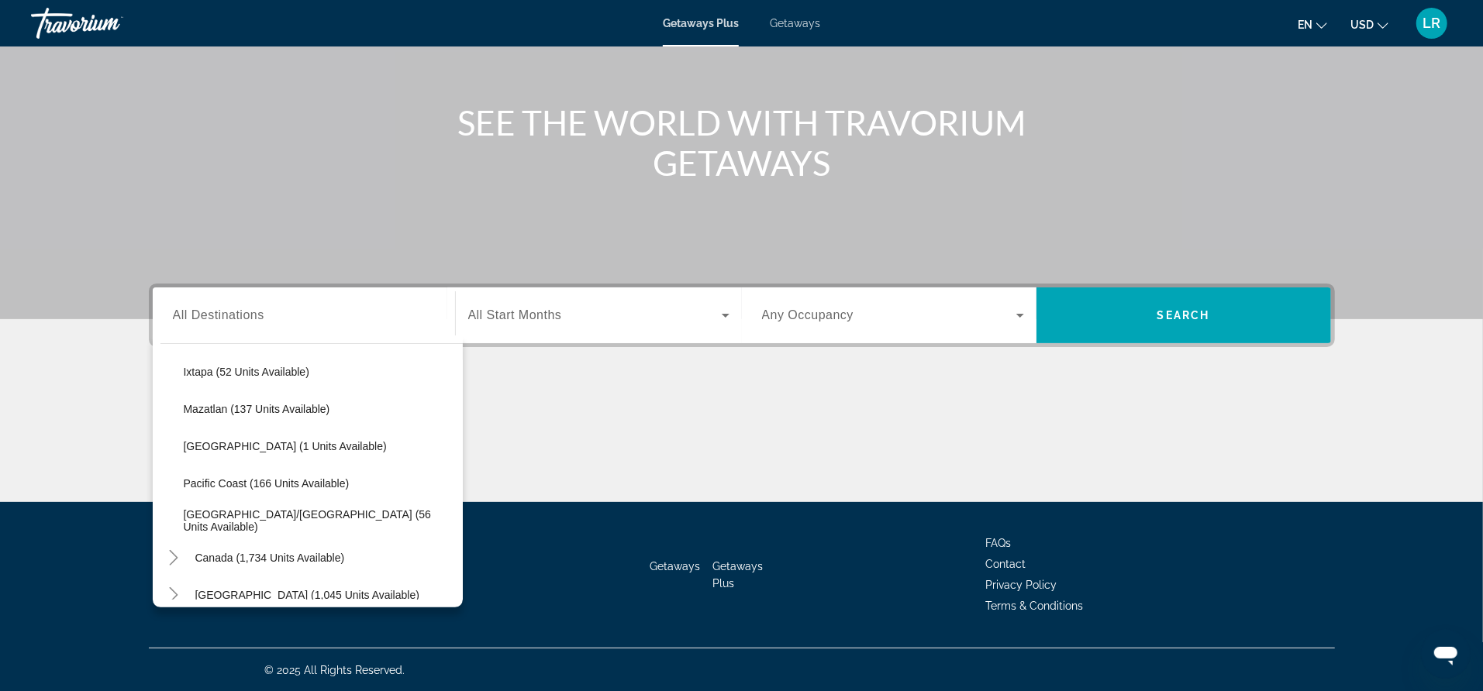
scroll to position [318, 0]
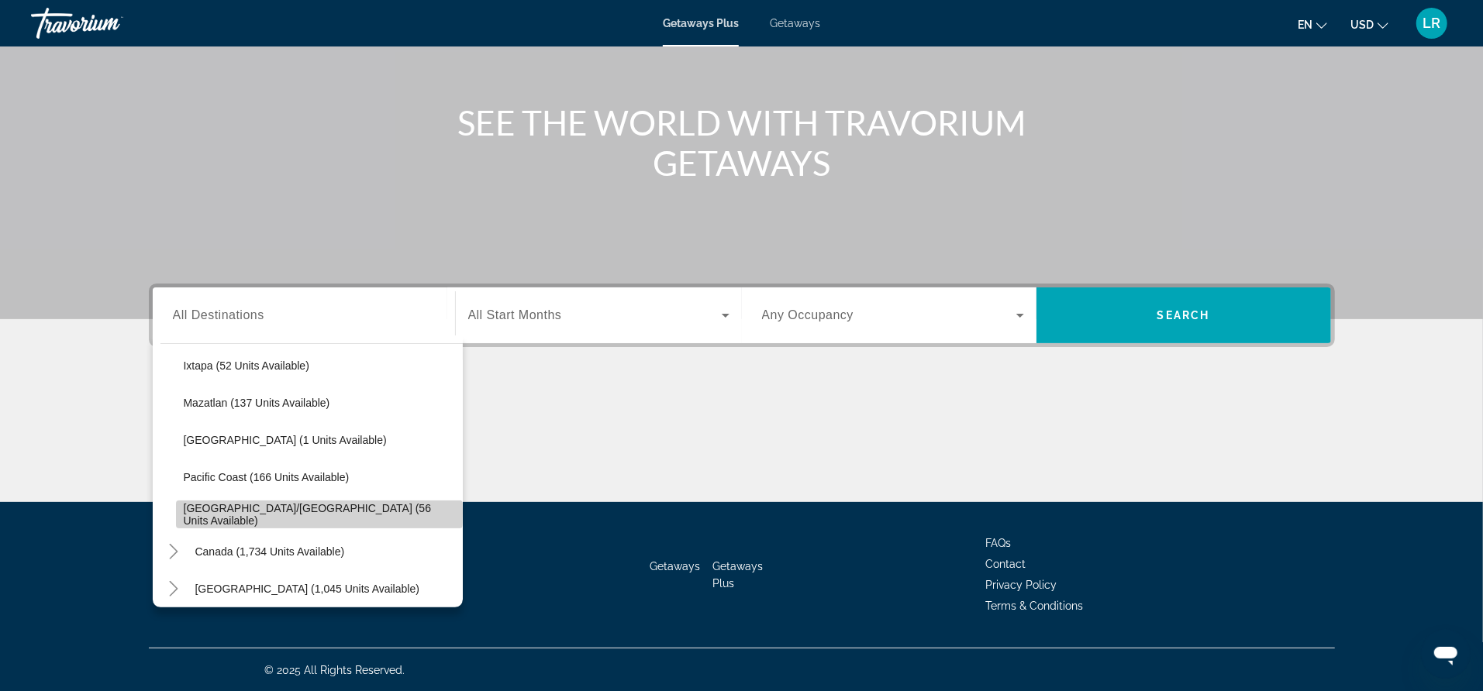
click at [277, 512] on span "Puerto Vallarta/Jalisco (56 units available)" at bounding box center [319, 514] width 271 height 25
type input "**********"
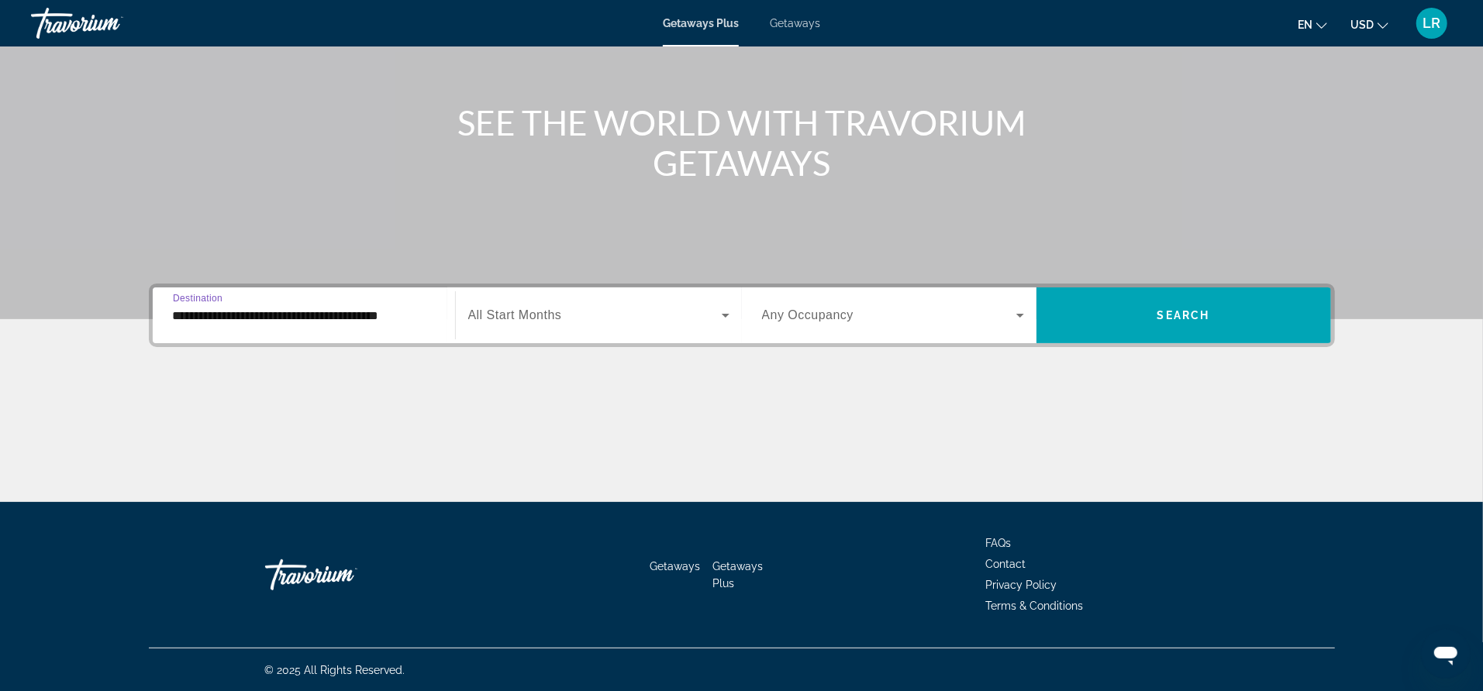
click at [532, 324] on span "Search widget" at bounding box center [594, 315] width 253 height 19
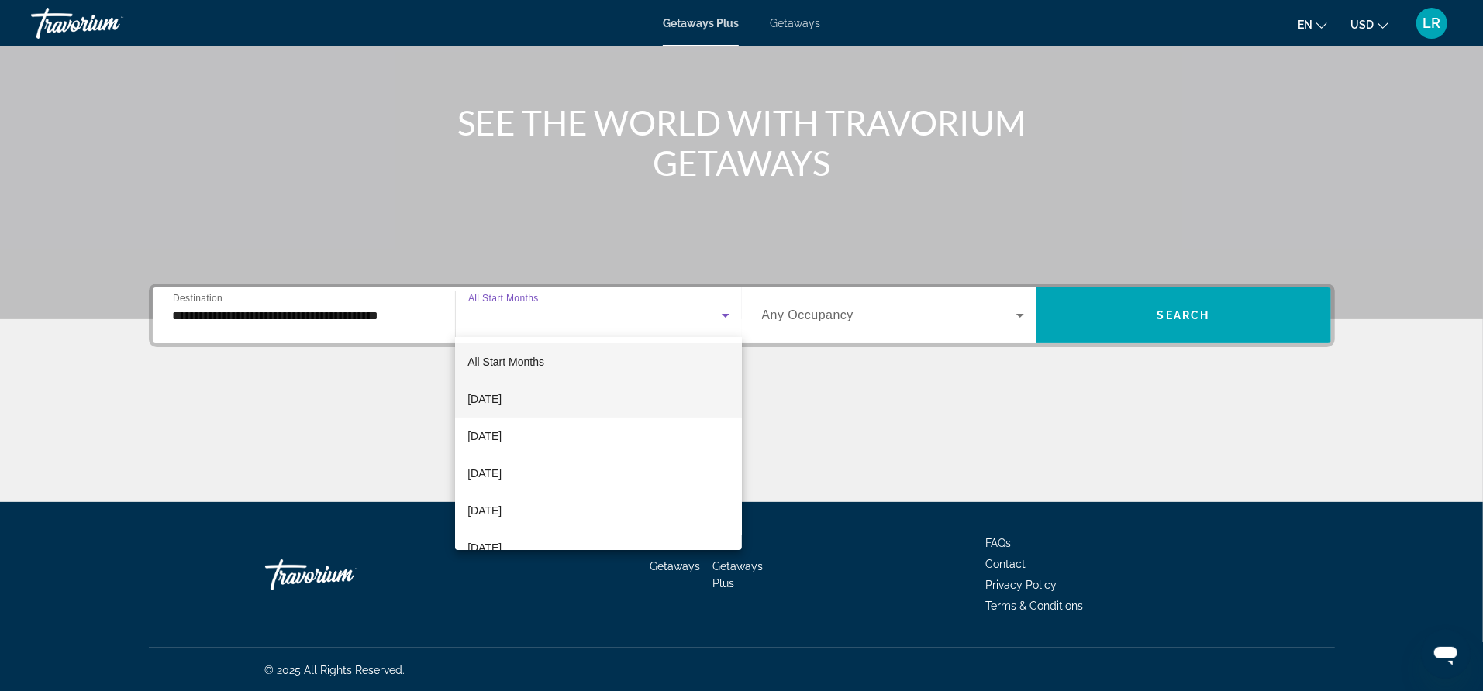
click at [501, 393] on span "[DATE]" at bounding box center [484, 399] width 34 height 19
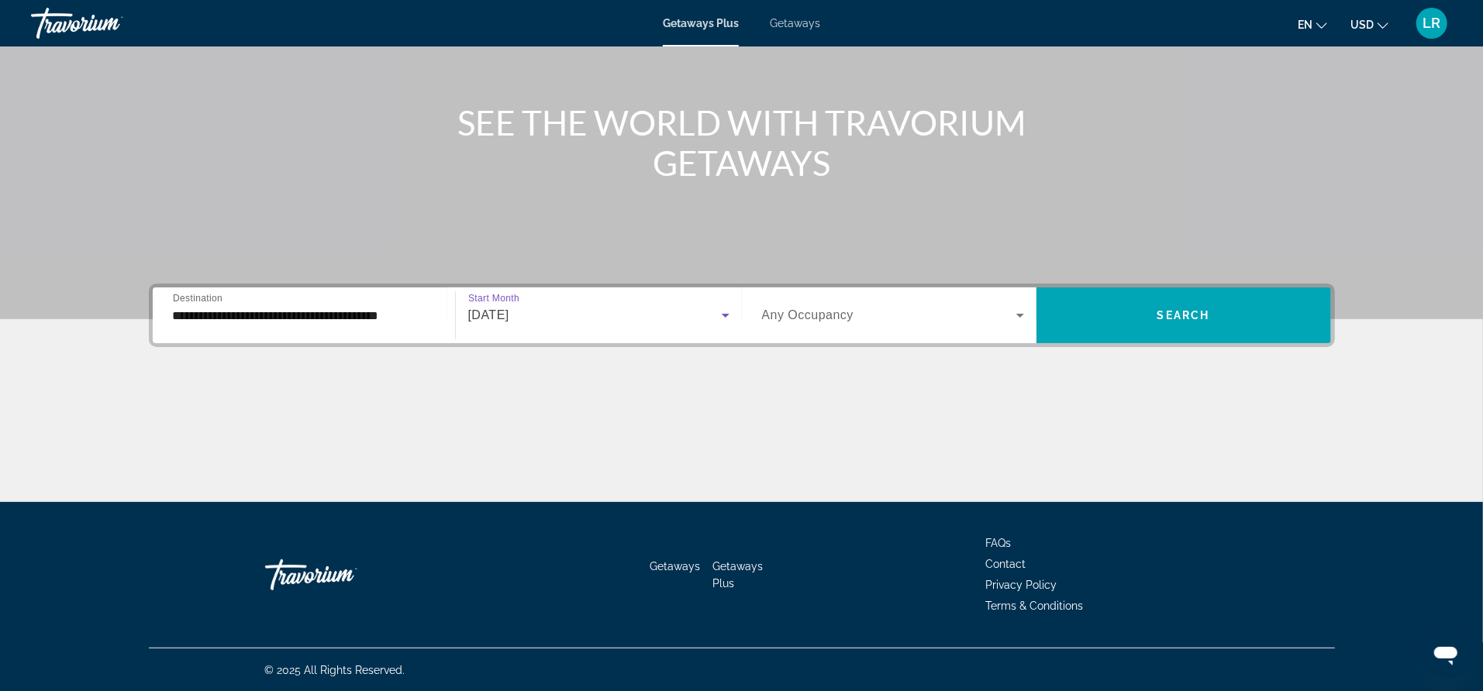
click at [1024, 312] on icon "Search widget" at bounding box center [1020, 315] width 19 height 19
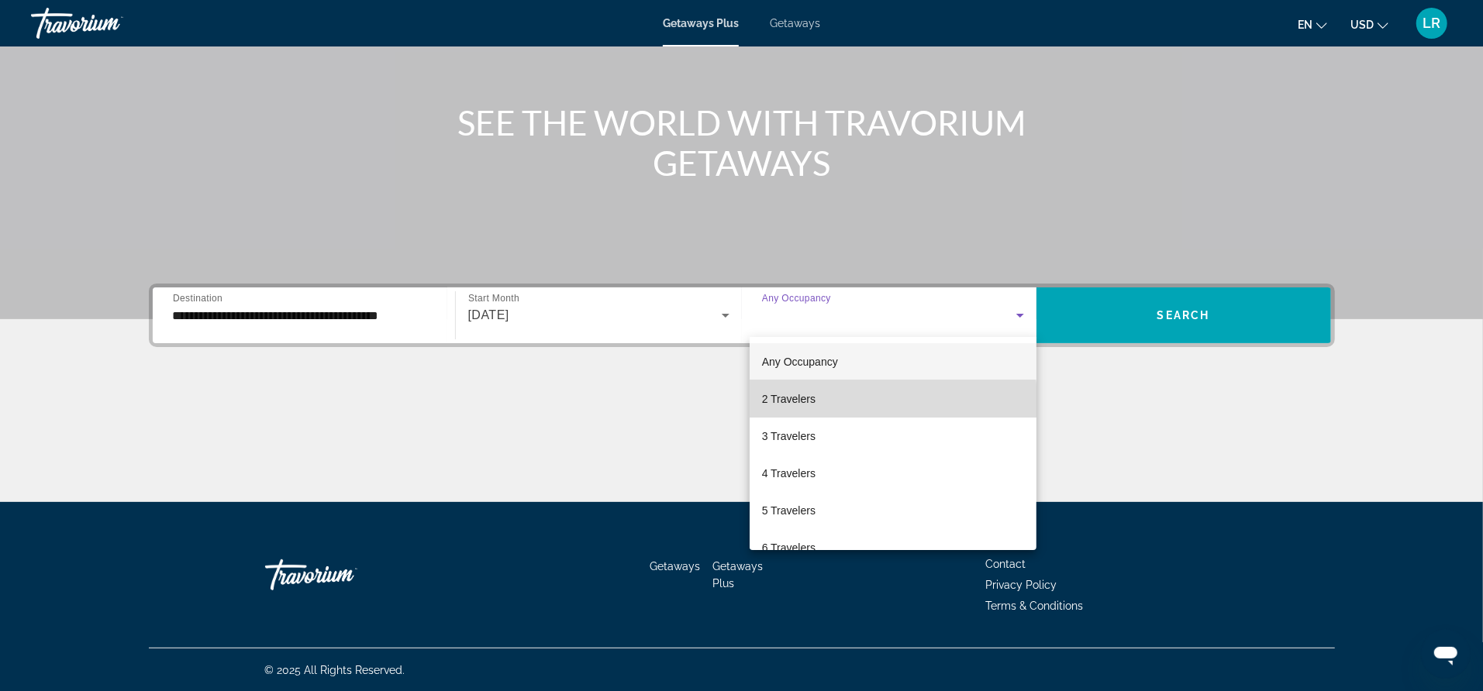
click at [824, 402] on mat-option "2 Travelers" at bounding box center [892, 399] width 287 height 37
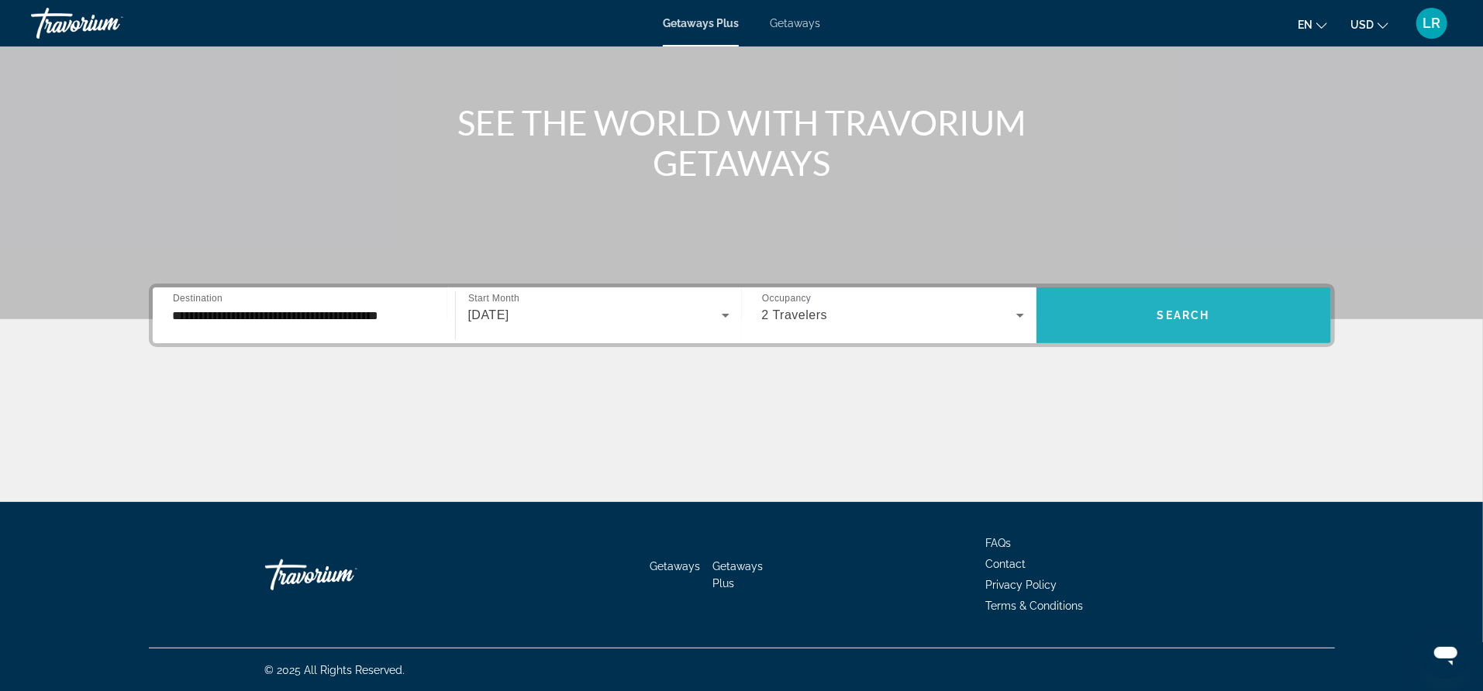
click at [1169, 322] on span "Search widget" at bounding box center [1183, 315] width 294 height 37
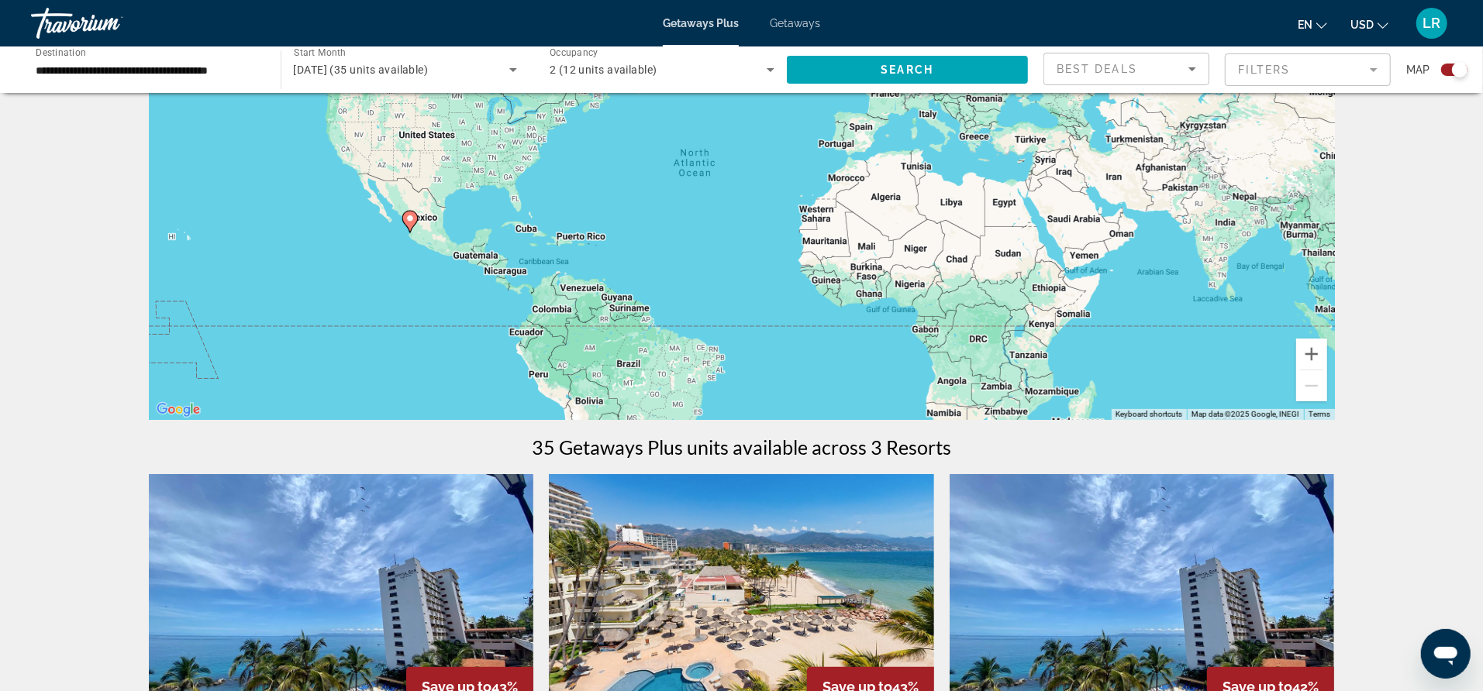
scroll to position [91, 0]
